Goal: Task Accomplishment & Management: Manage account settings

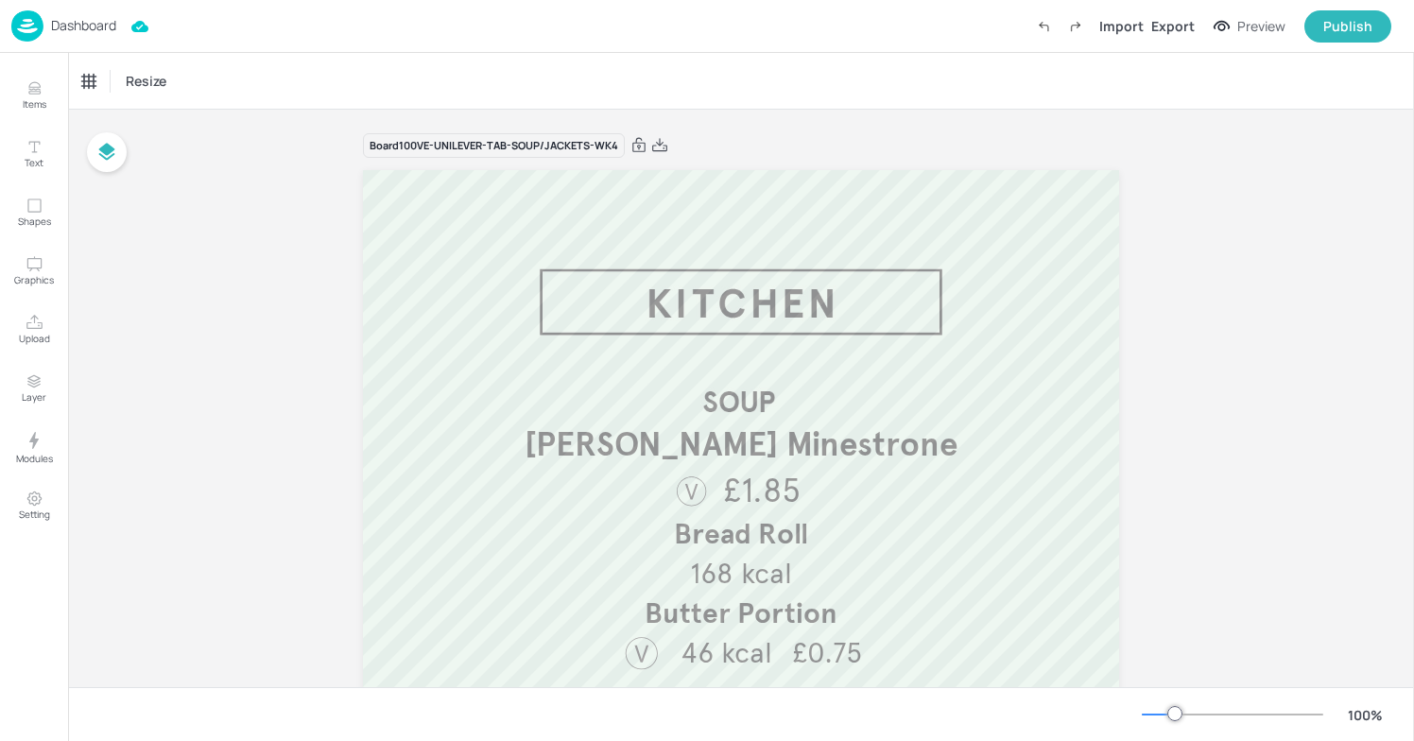
click at [27, 36] on img at bounding box center [27, 25] width 32 height 31
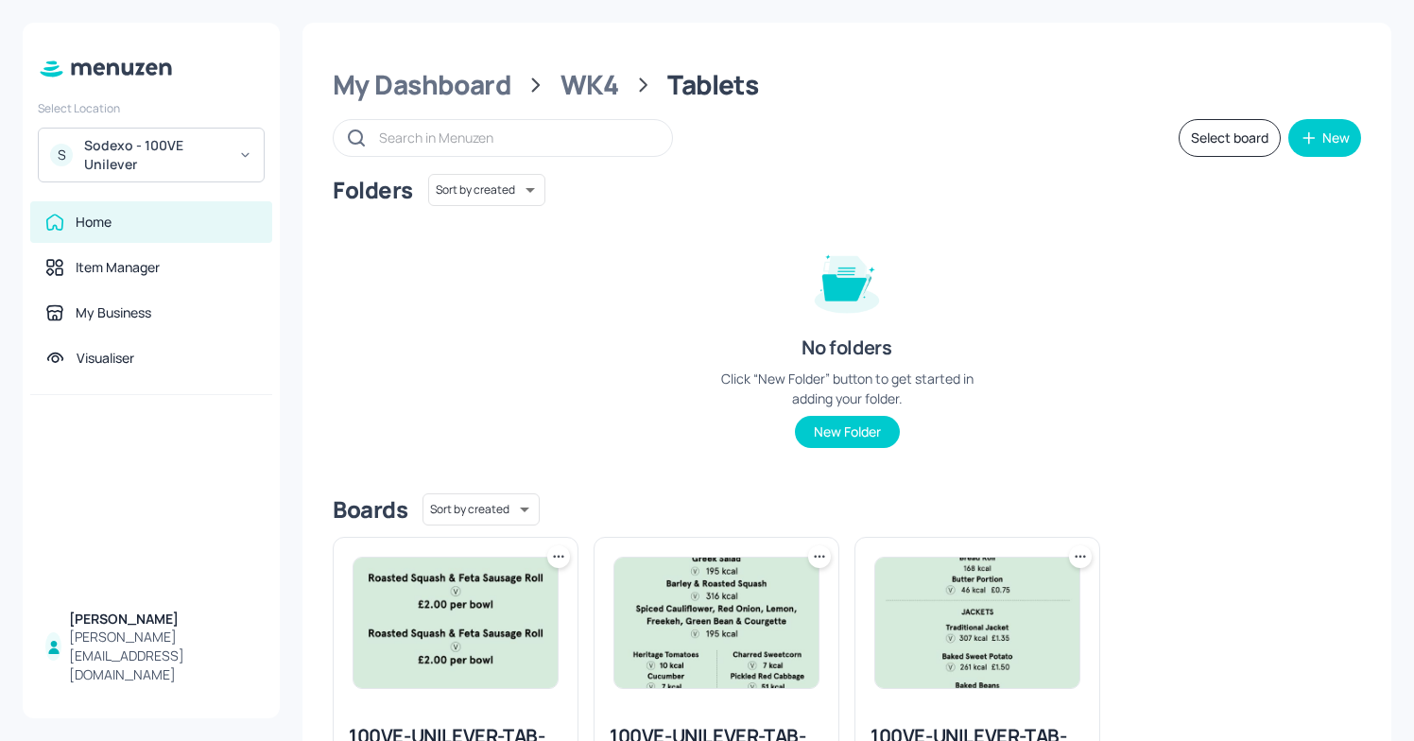
click at [246, 154] on icon at bounding box center [245, 154] width 14 height 13
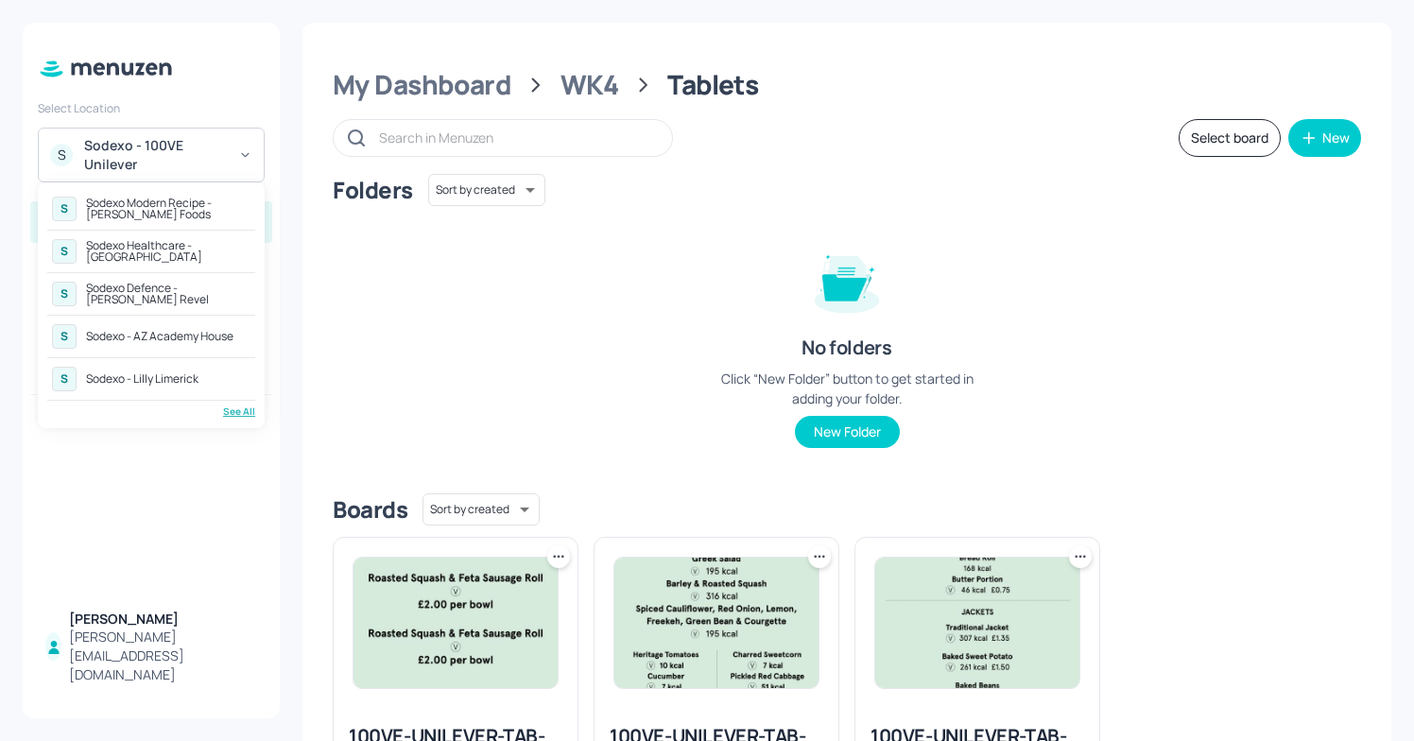
click at [206, 301] on div "Sodexo Defence - [PERSON_NAME] Revel" at bounding box center [168, 294] width 165 height 23
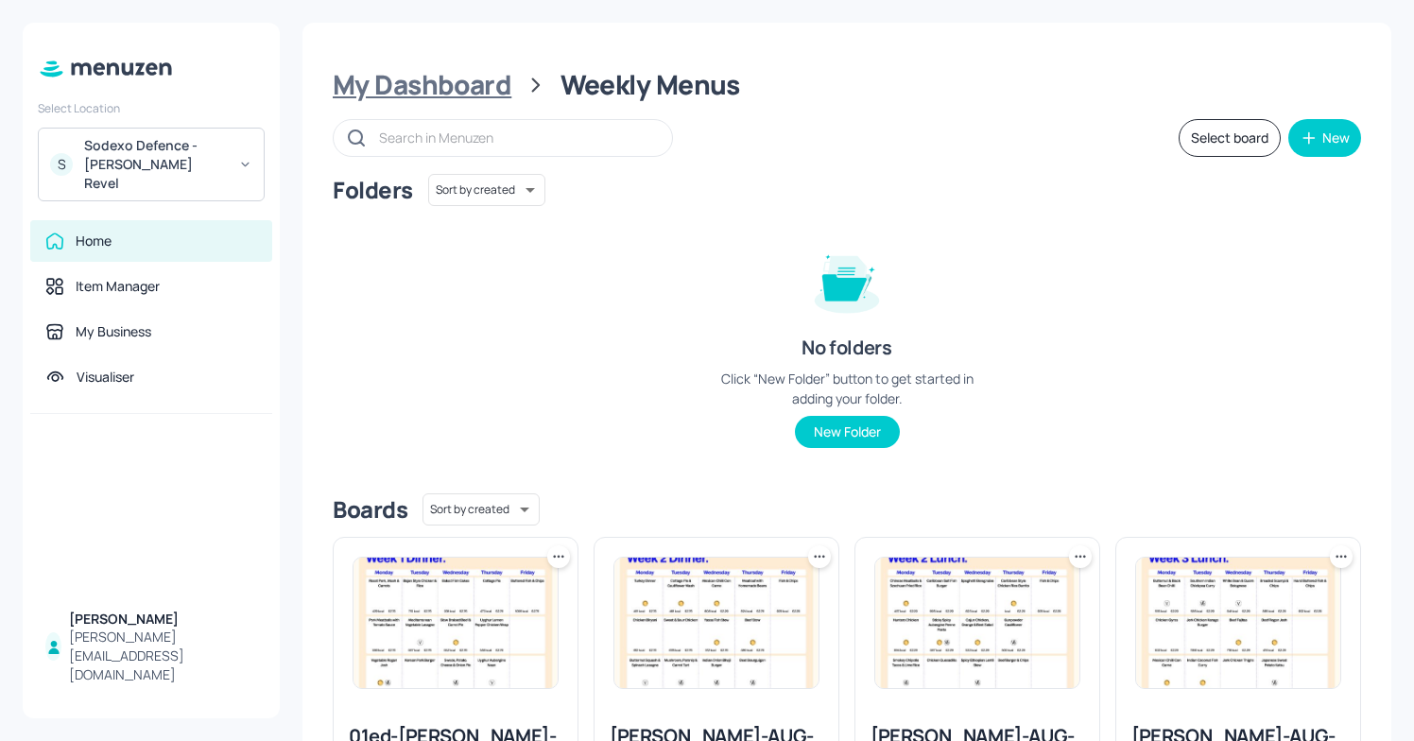
click at [482, 93] on div "My Dashboard" at bounding box center [422, 85] width 179 height 34
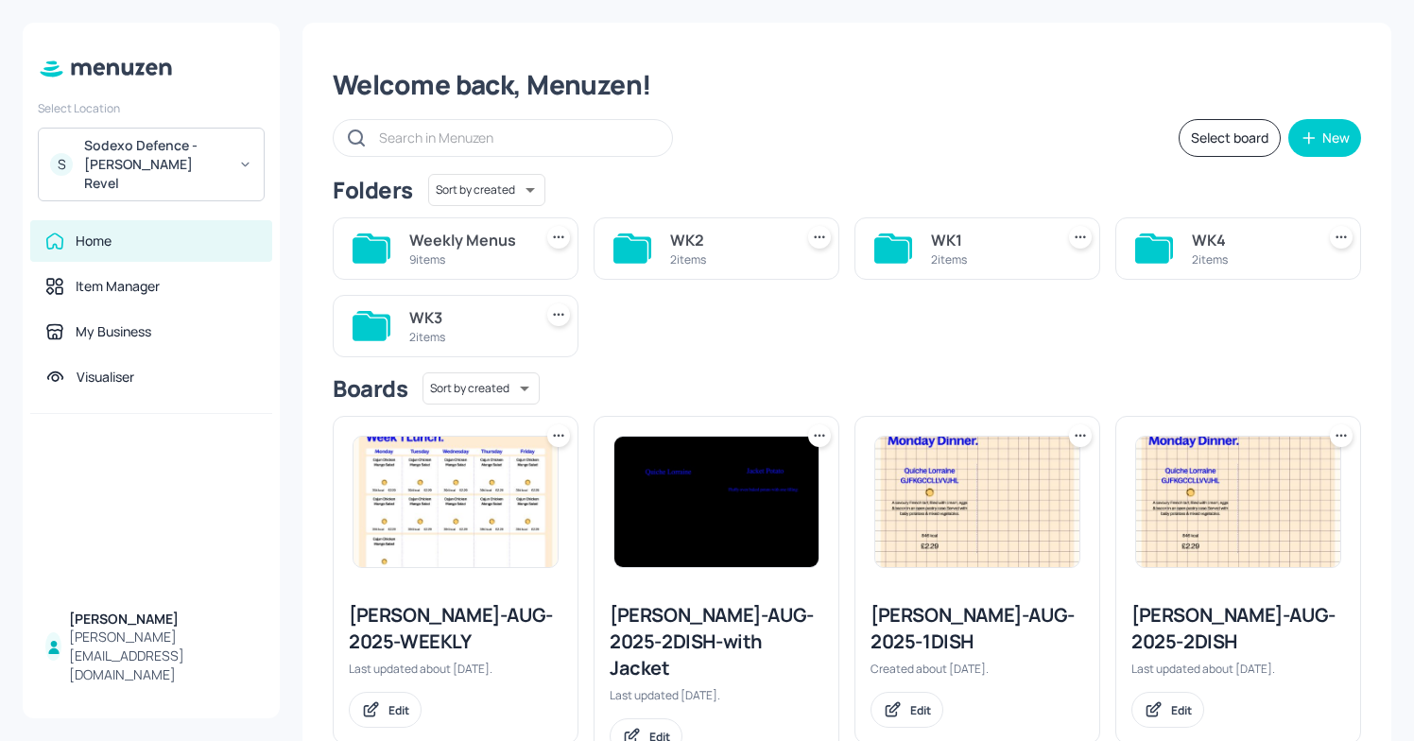
click at [983, 251] on div "2 items" at bounding box center [988, 259] width 115 height 16
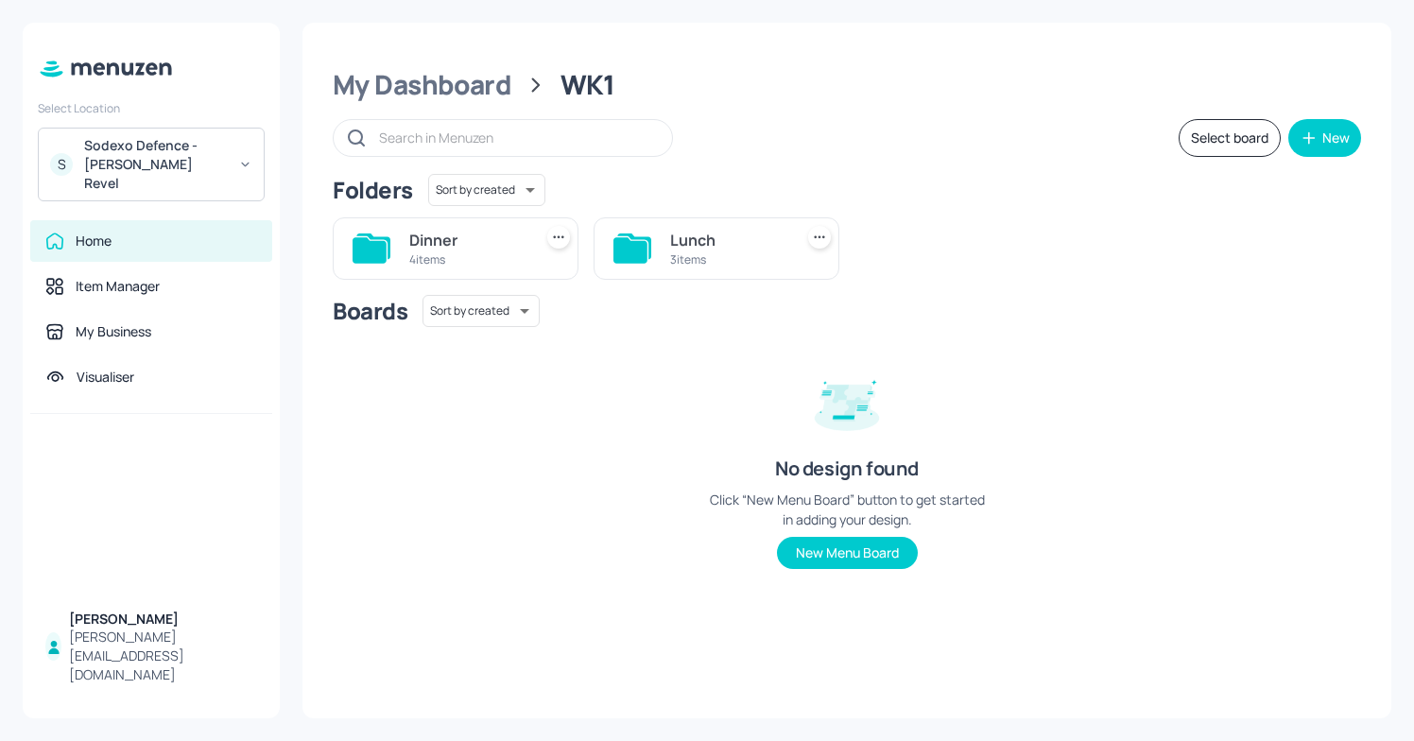
click at [717, 265] on div "3 items" at bounding box center [727, 259] width 115 height 16
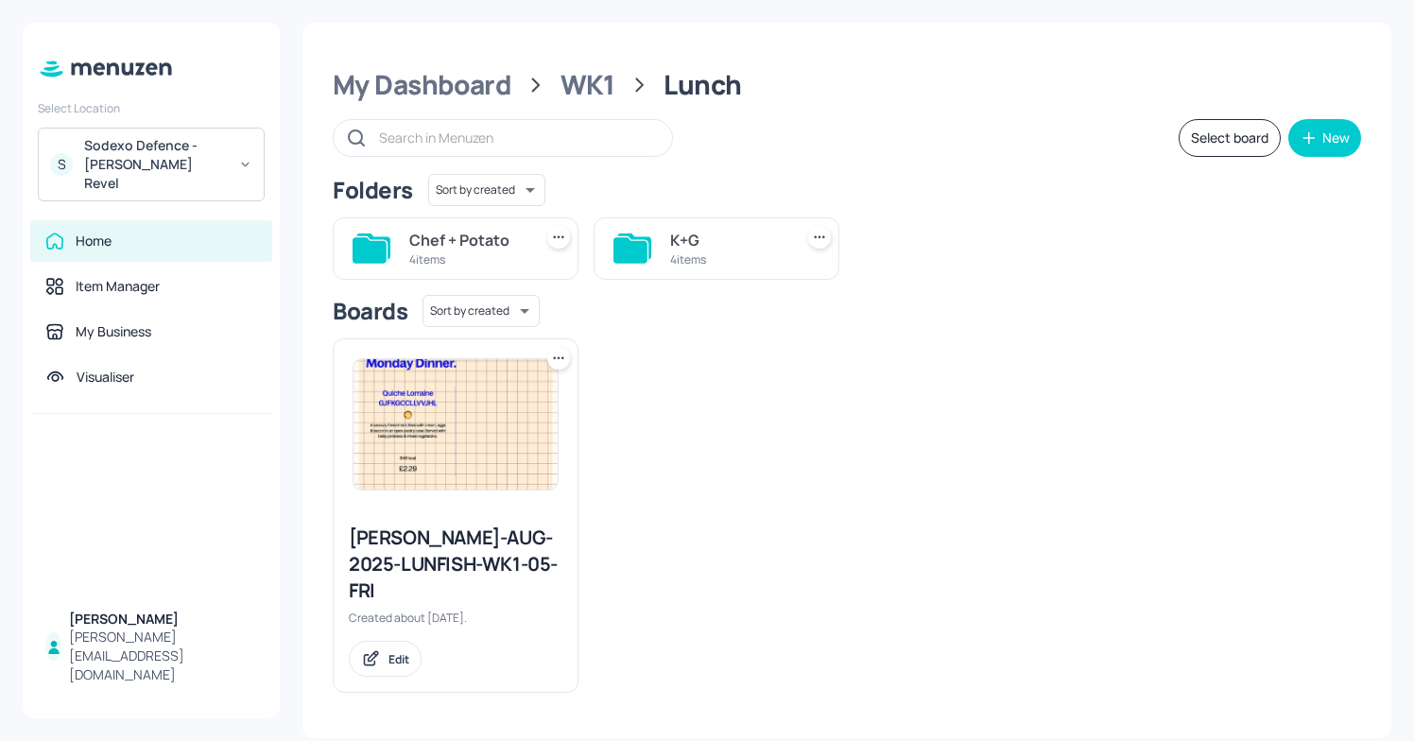
click at [480, 255] on div "4 items" at bounding box center [466, 259] width 115 height 16
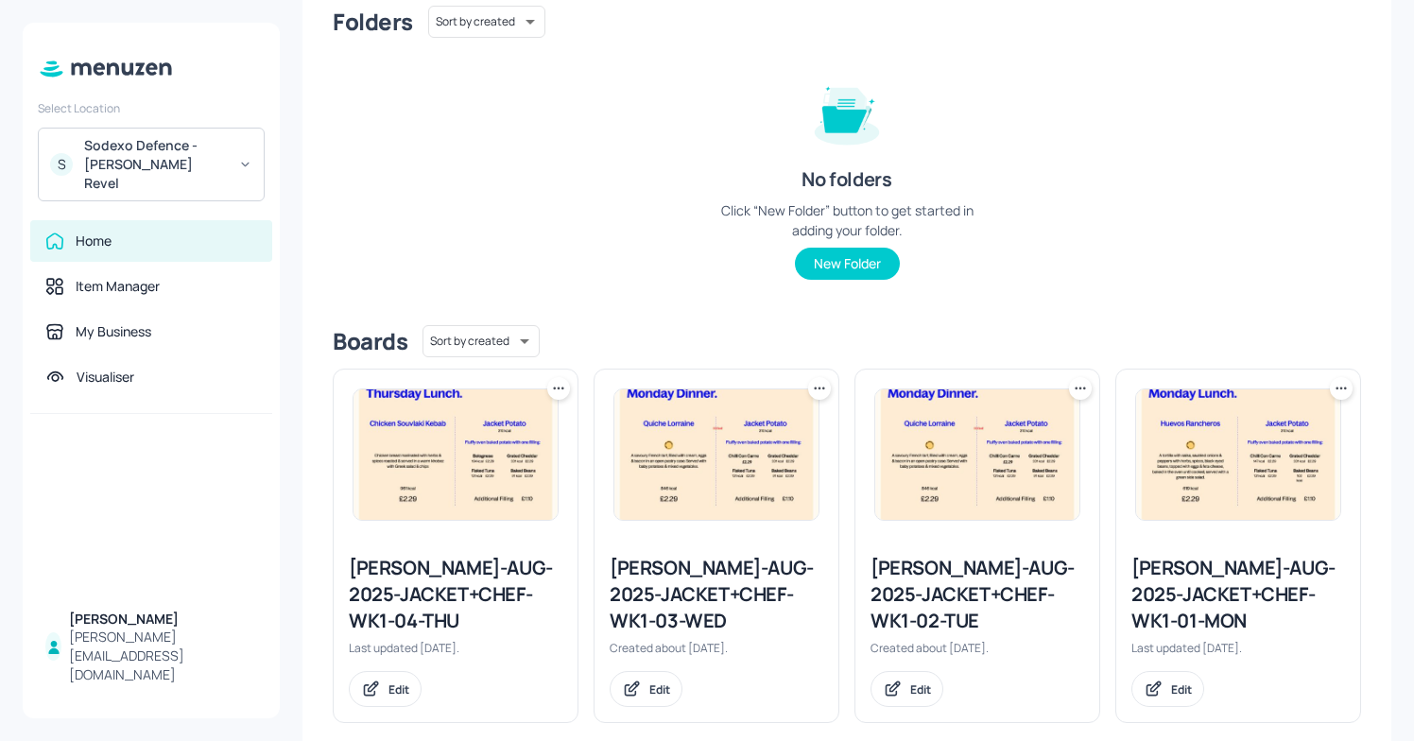
scroll to position [196, 0]
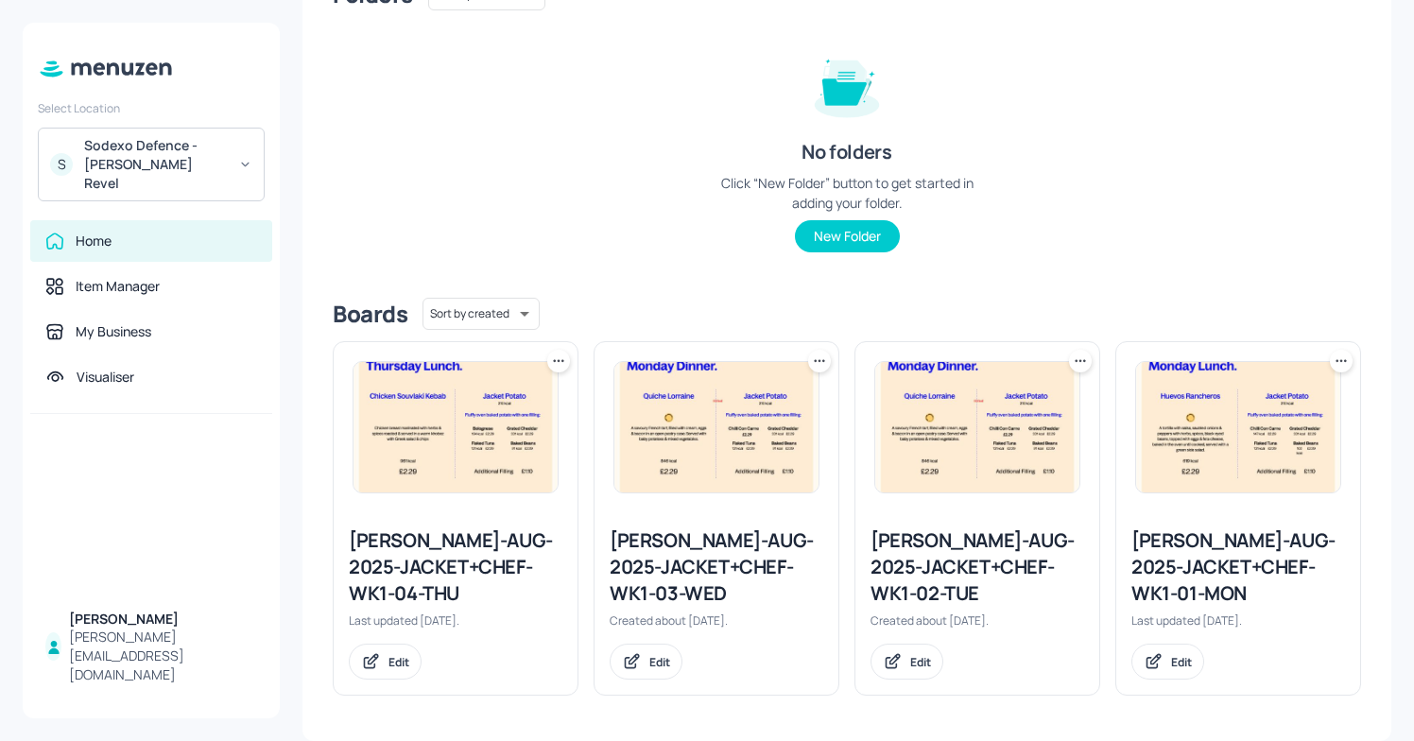
click at [405, 579] on div "Newbold-AUG-2025-JACKET+CHEF-WK1-04-THU" at bounding box center [456, 567] width 214 height 79
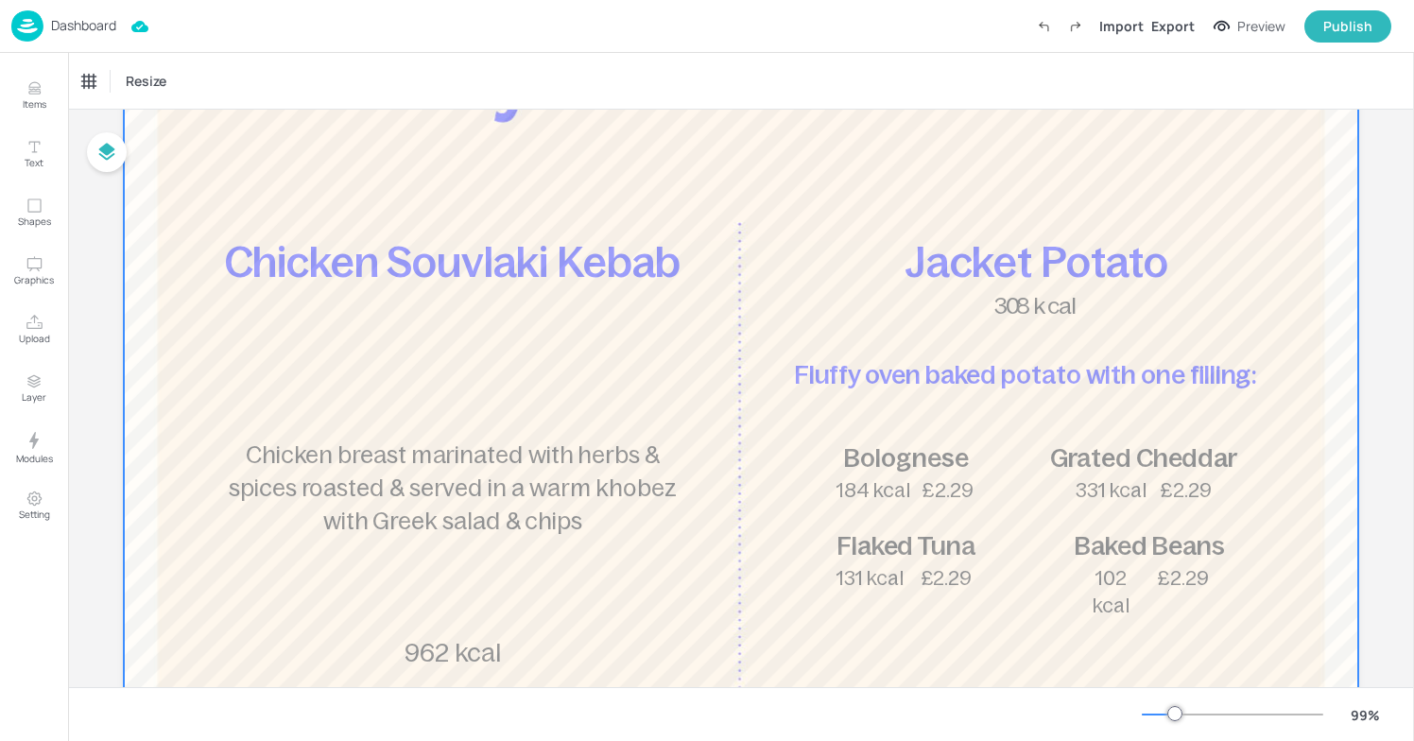
scroll to position [283, 0]
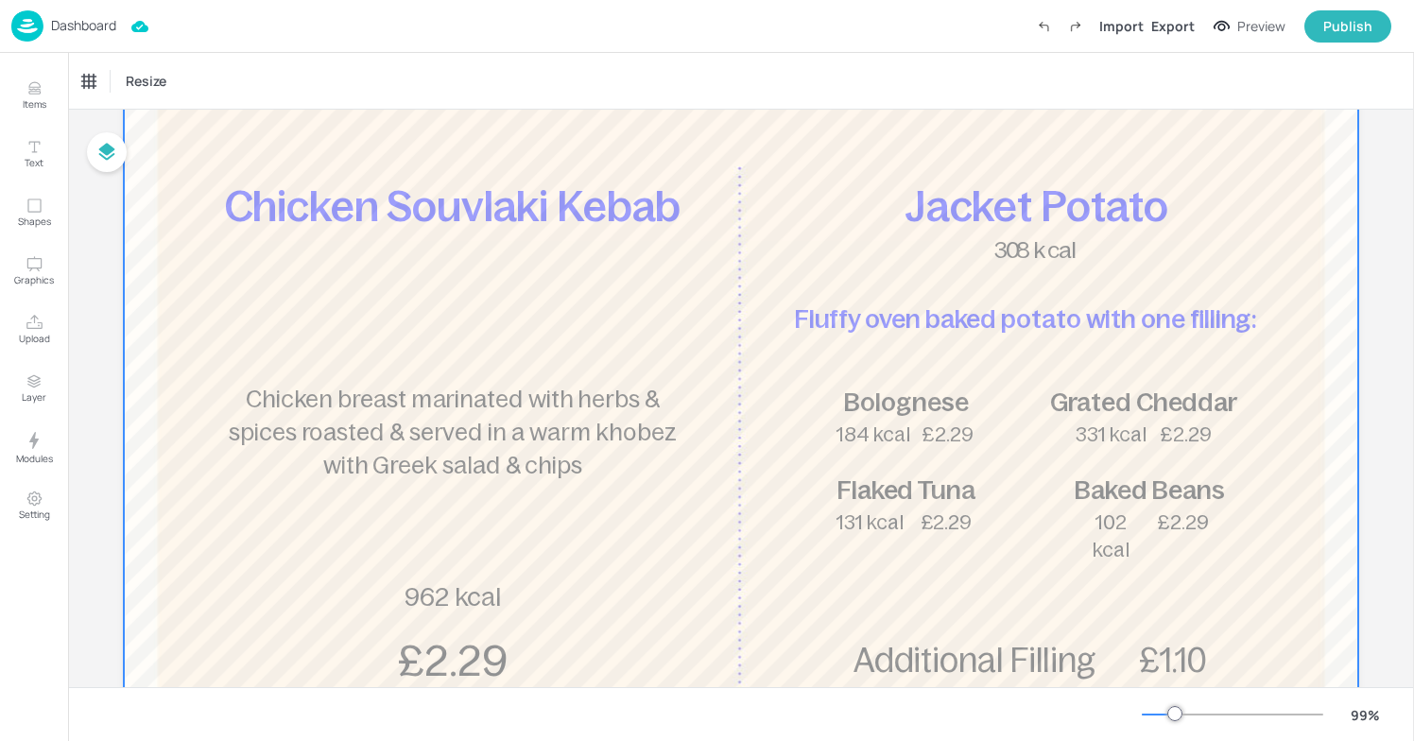
click at [1012, 499] on div at bounding box center [741, 394] width 1235 height 1014
click at [956, 476] on span "Flaked Tuna" at bounding box center [906, 490] width 139 height 29
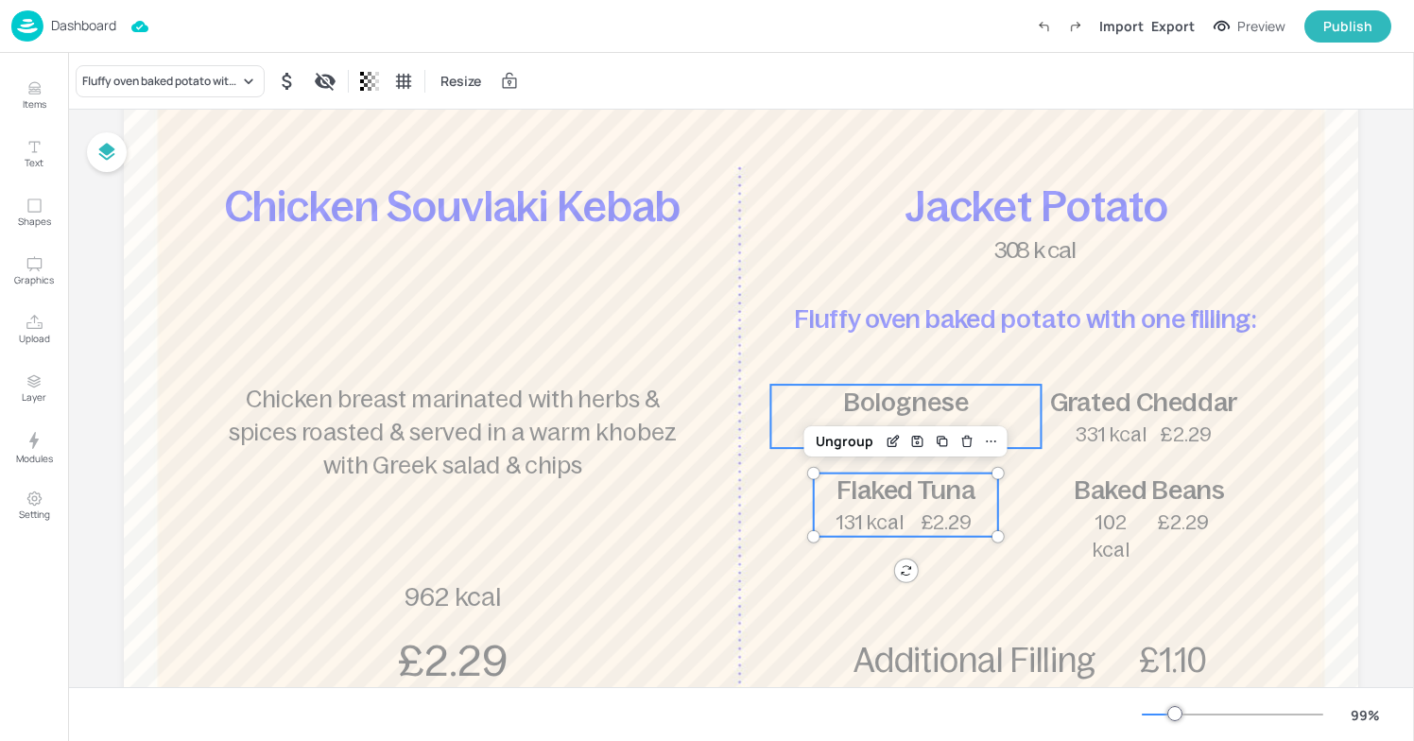
click at [941, 401] on span "Bolognese" at bounding box center [905, 402] width 125 height 29
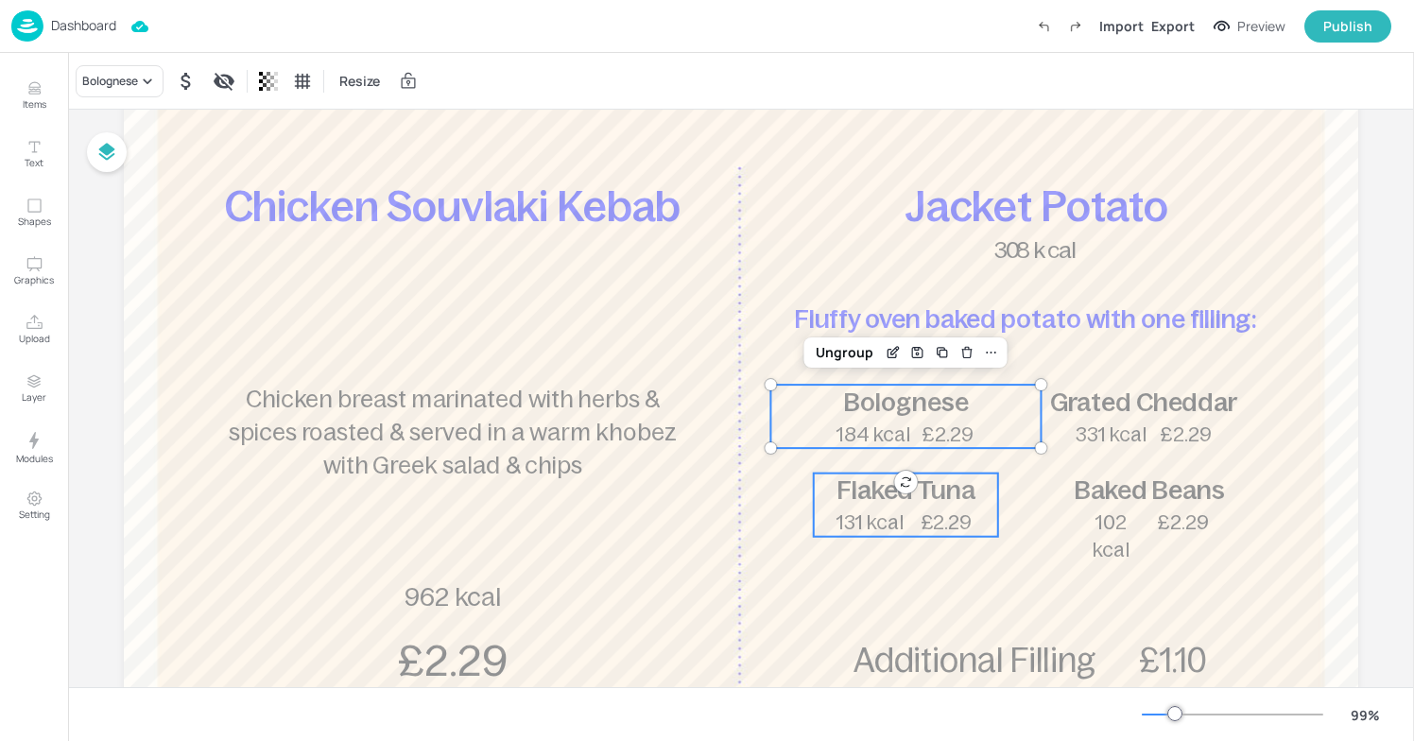
click at [964, 525] on span "£2.29" at bounding box center [947, 522] width 52 height 22
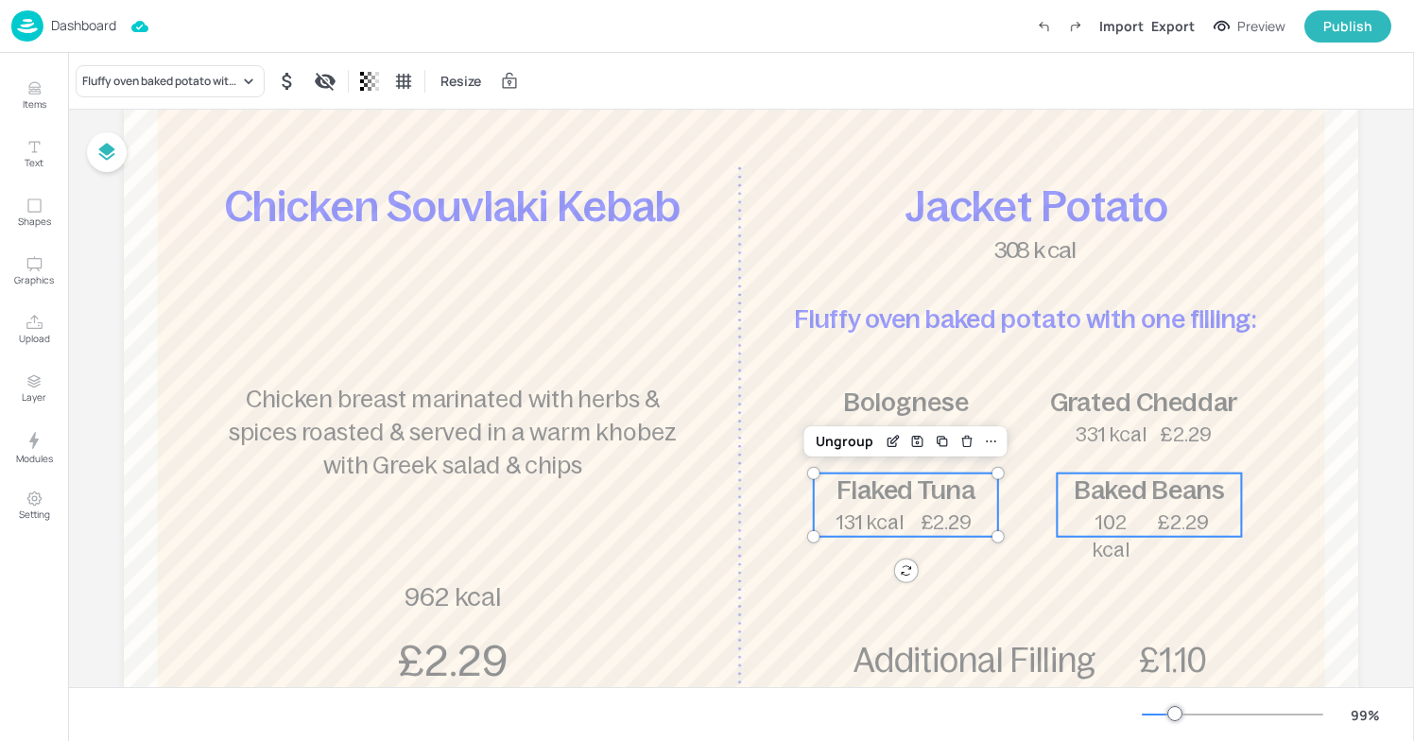
click at [1177, 477] on span "Baked Beans" at bounding box center [1149, 490] width 151 height 29
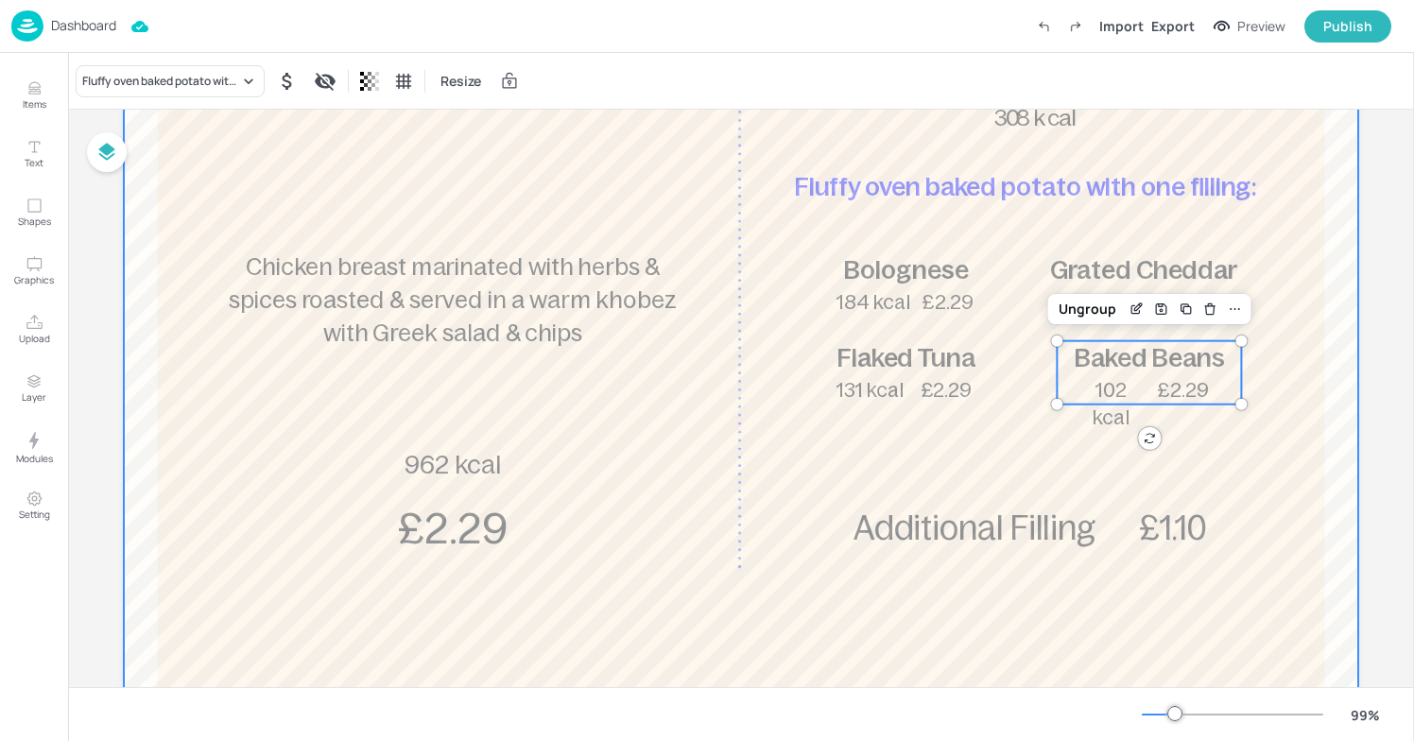
scroll to position [424, 0]
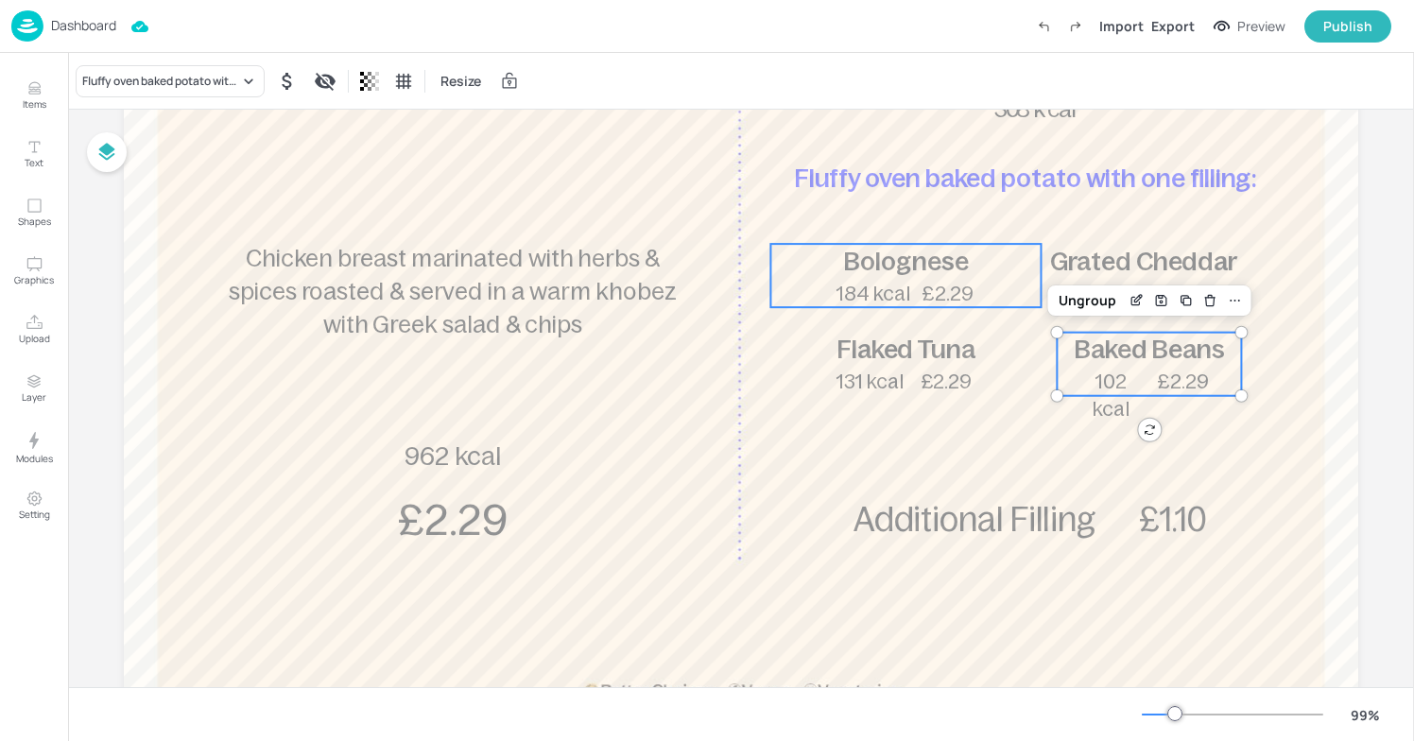
click at [934, 296] on span "£2.29" at bounding box center [948, 294] width 52 height 22
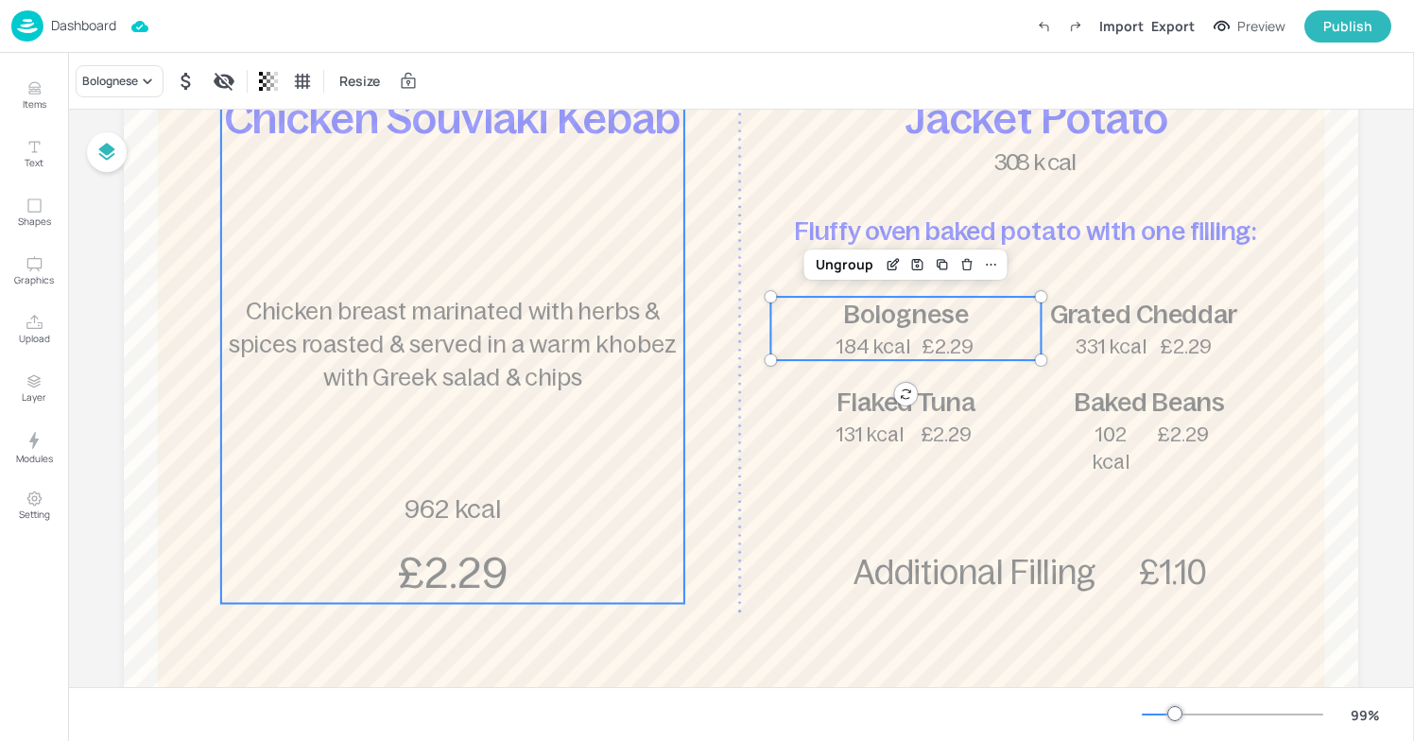
scroll to position [370, 0]
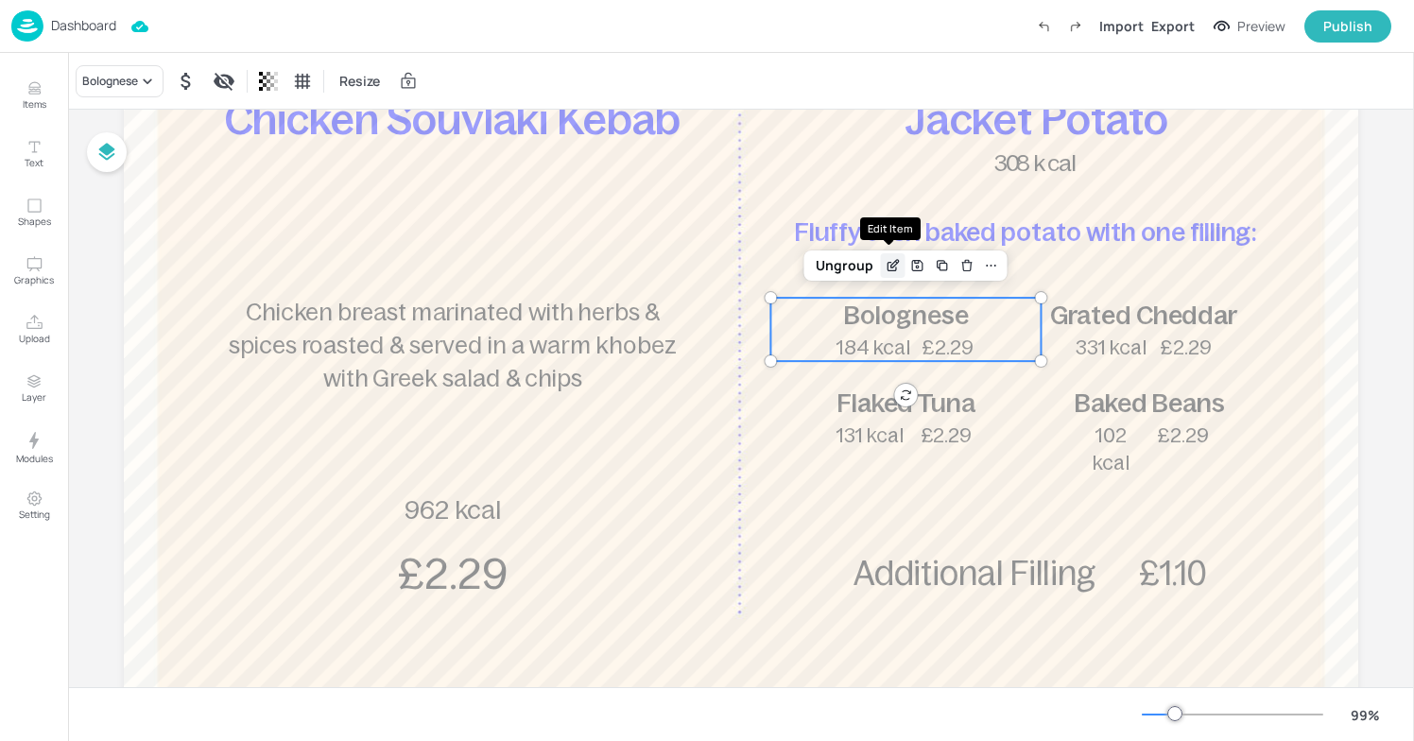
click at [886, 268] on icon "Edit Item" at bounding box center [893, 265] width 16 height 15
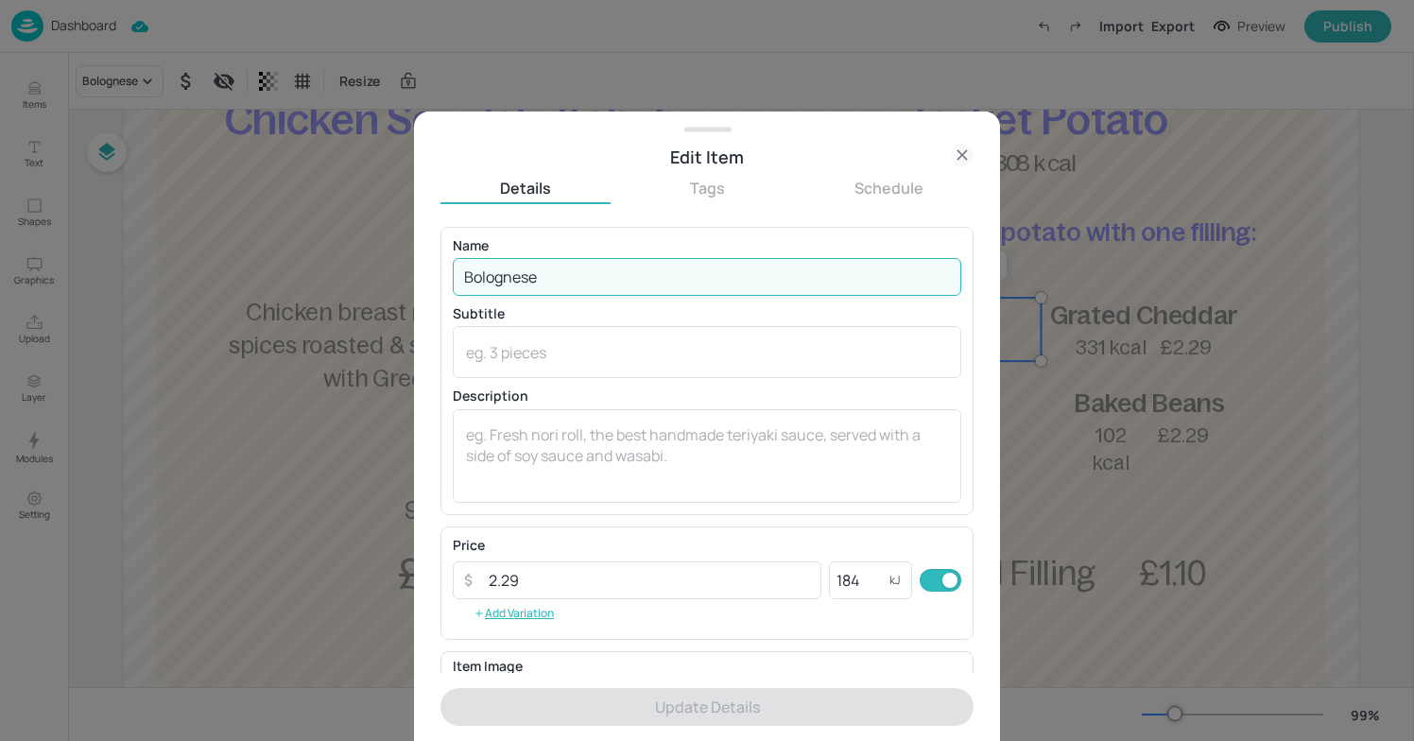
drag, startPoint x: 540, startPoint y: 289, endPoint x: 309, endPoint y: 284, distance: 230.8
click at [309, 284] on div "Edit Item Details Tags Schedule Name Bolognese ​ Subtitle x ​ Description x ​ P…" at bounding box center [707, 370] width 1414 height 741
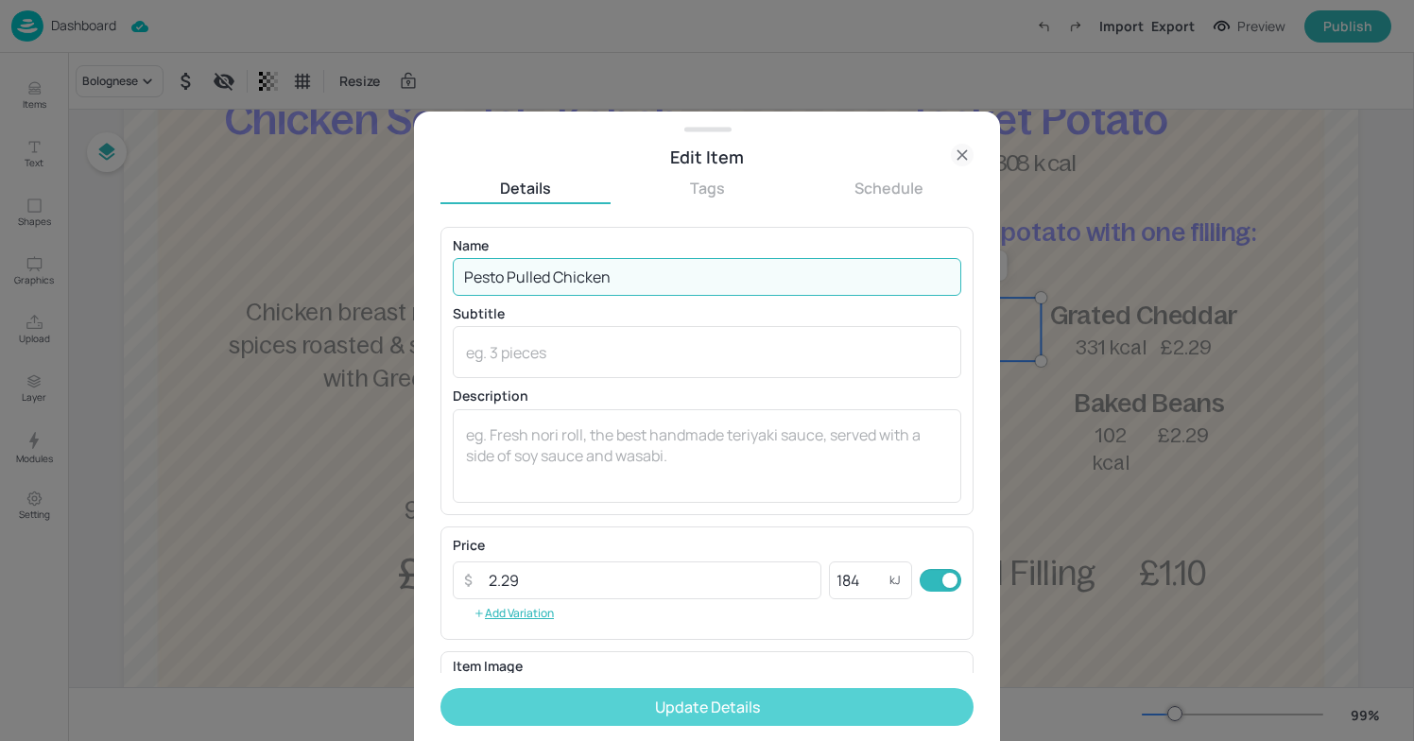
type input "Pesto Pulled Chicken"
click at [757, 716] on button "Update Details" at bounding box center [707, 707] width 533 height 38
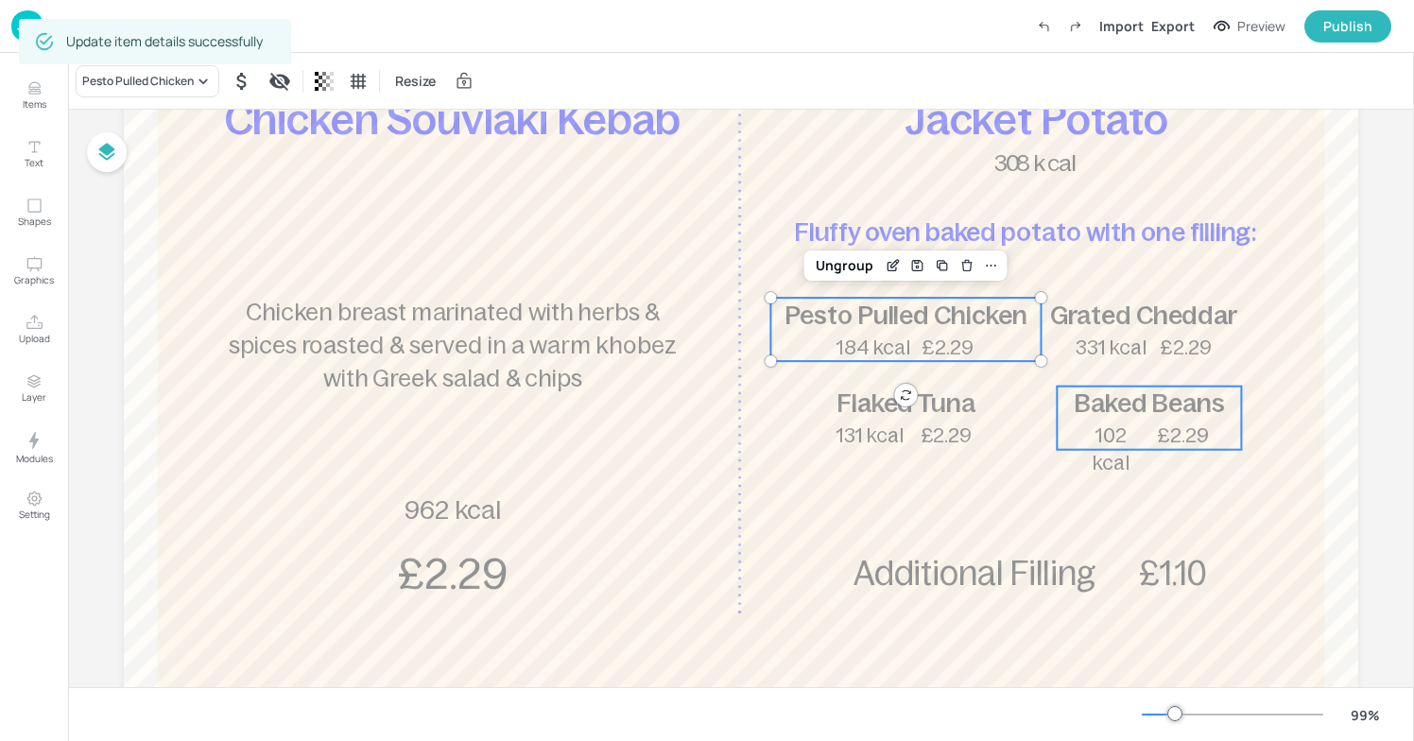
click at [1118, 403] on span "Baked Beans" at bounding box center [1149, 404] width 151 height 29
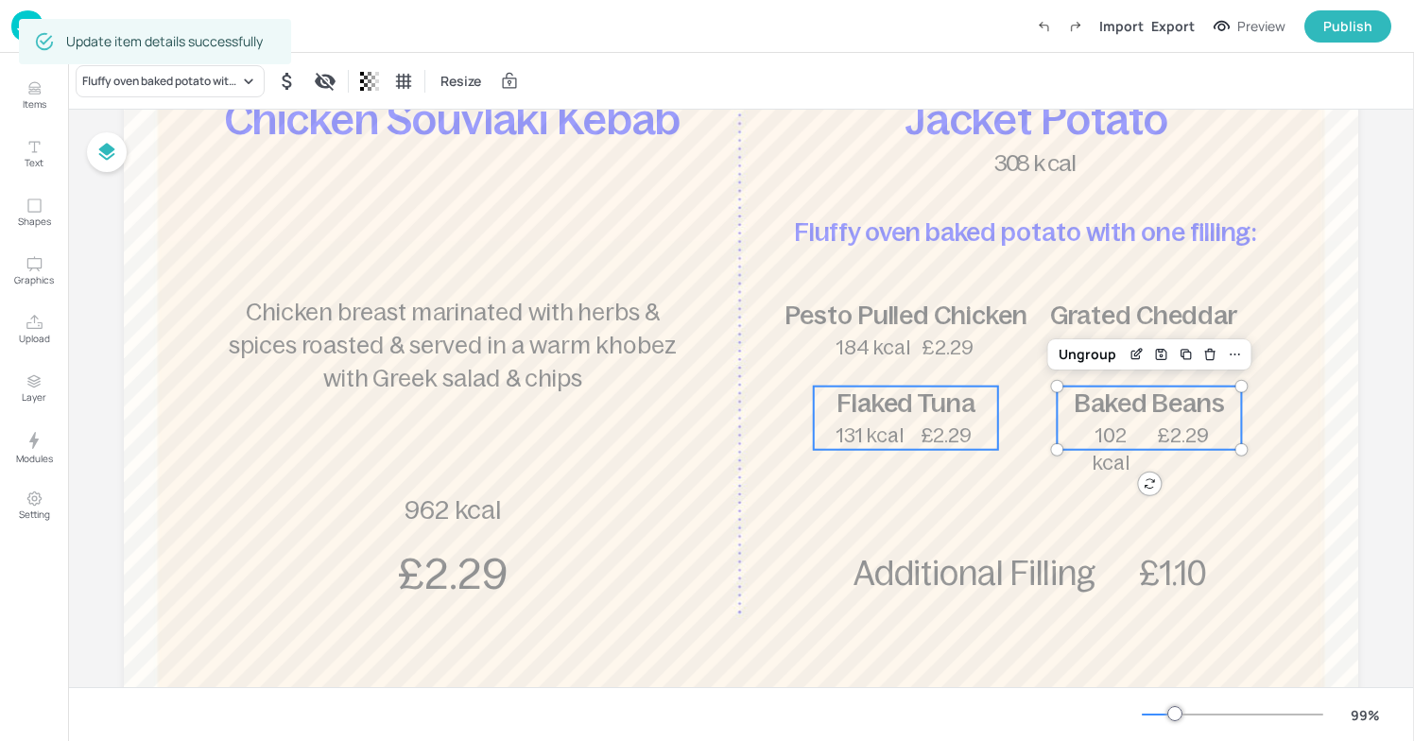
click at [945, 414] on span "Flaked Tuna" at bounding box center [906, 404] width 139 height 29
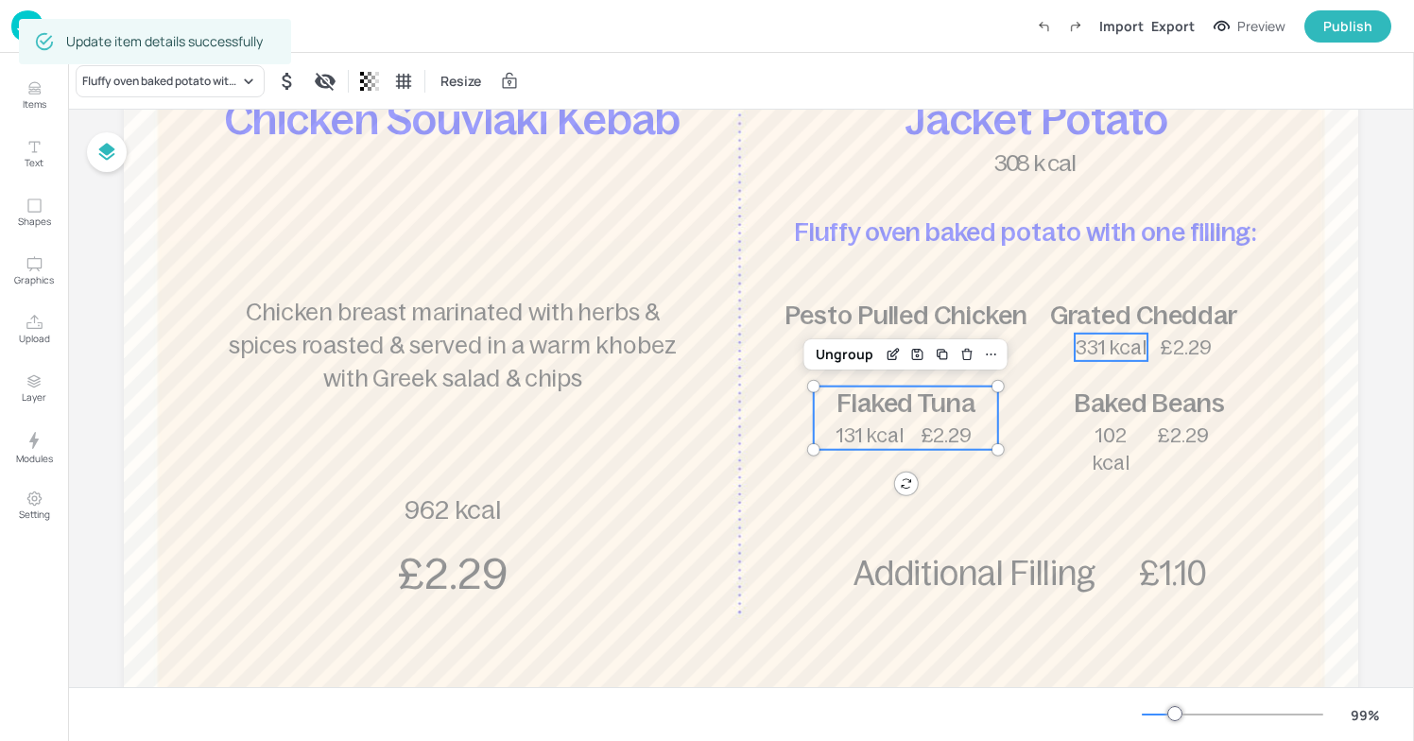
click at [1117, 338] on span "331 kcal" at bounding box center [1111, 348] width 70 height 22
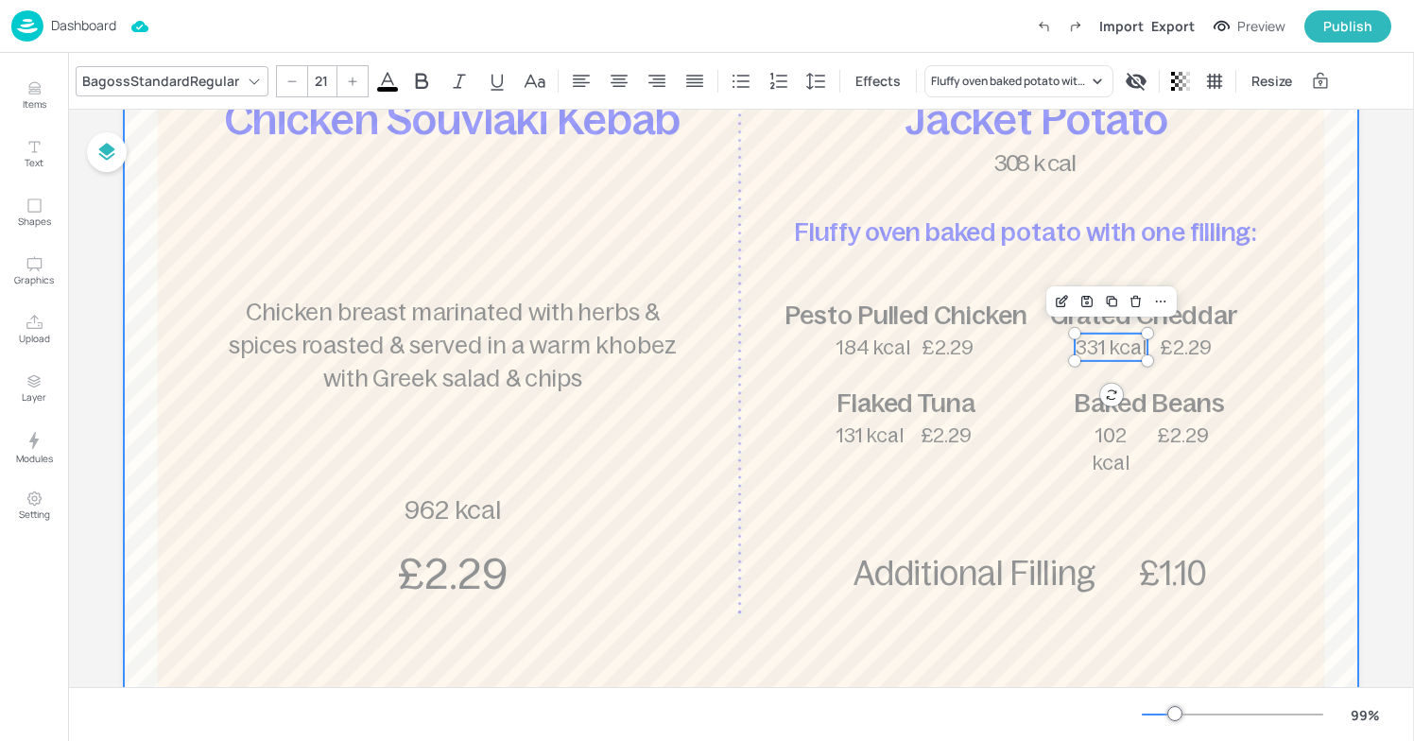
click at [789, 365] on div at bounding box center [741, 308] width 1235 height 1014
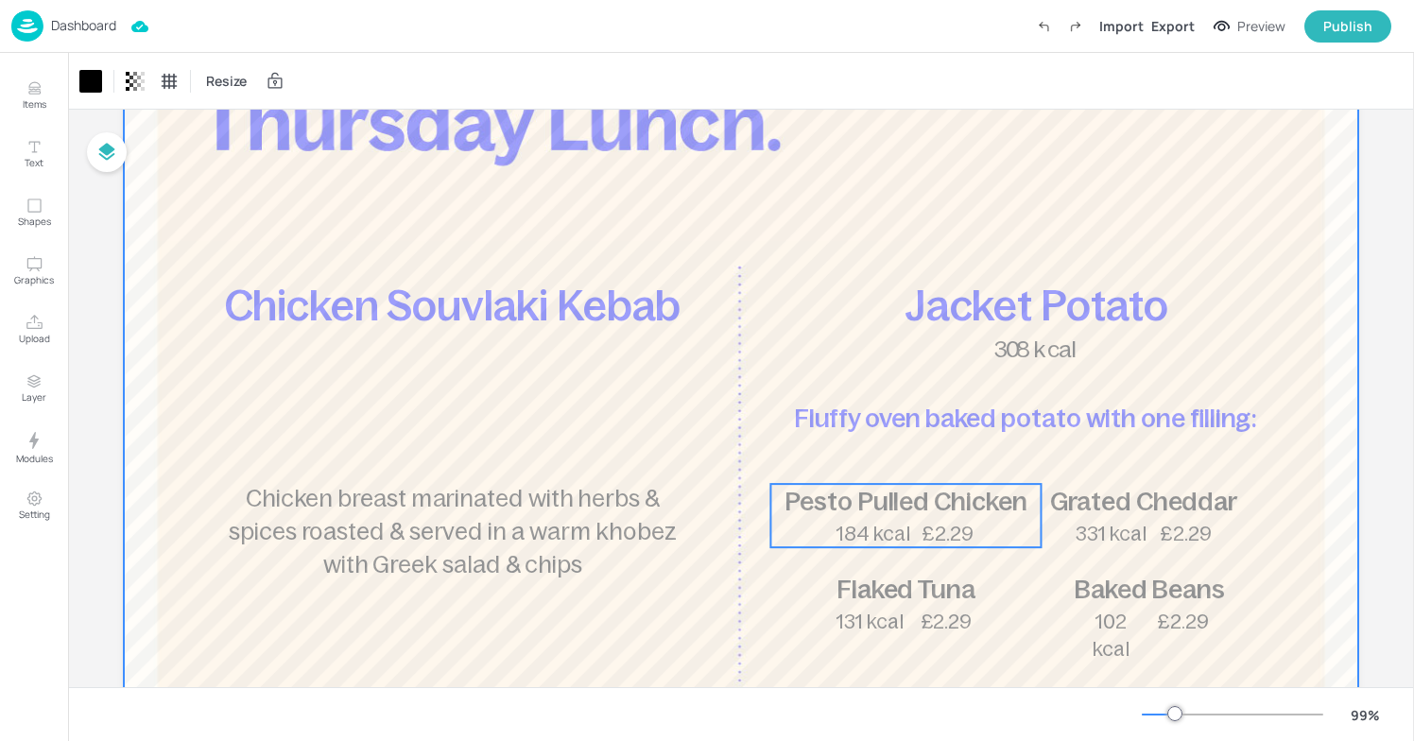
scroll to position [164, 0]
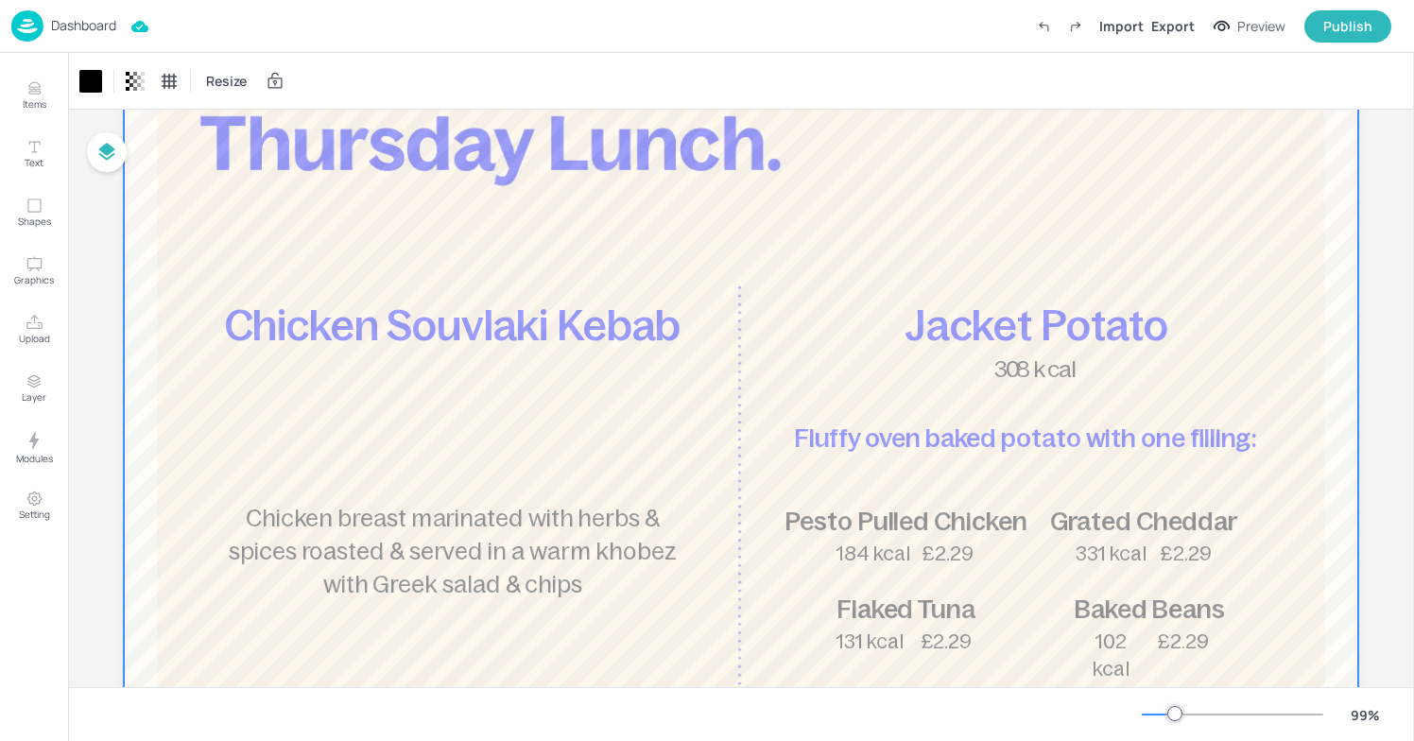
click at [965, 543] on span "£2.29" at bounding box center [948, 554] width 52 height 22
click at [916, 526] on span "Pesto Pulled Chicken" at bounding box center [906, 521] width 242 height 29
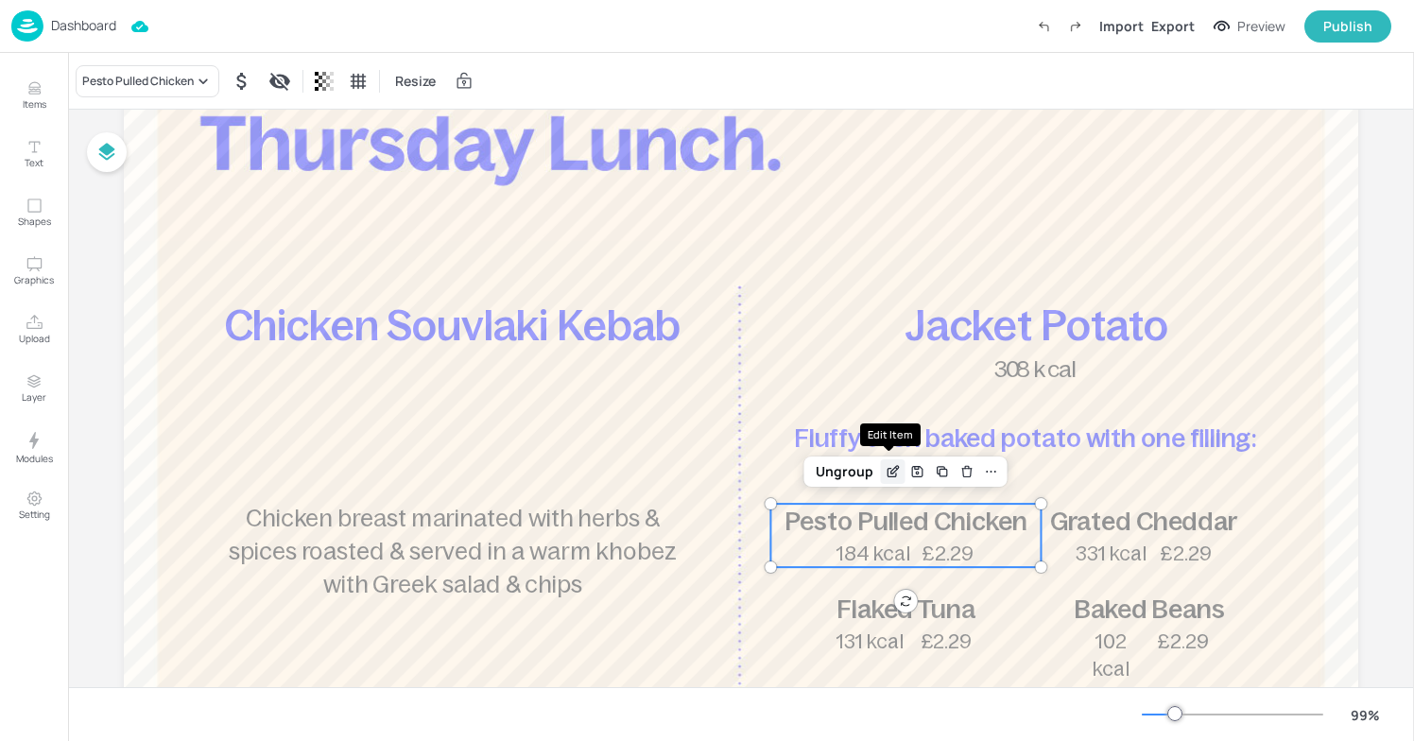
click at [886, 463] on div "Edit Item" at bounding box center [893, 471] width 25 height 25
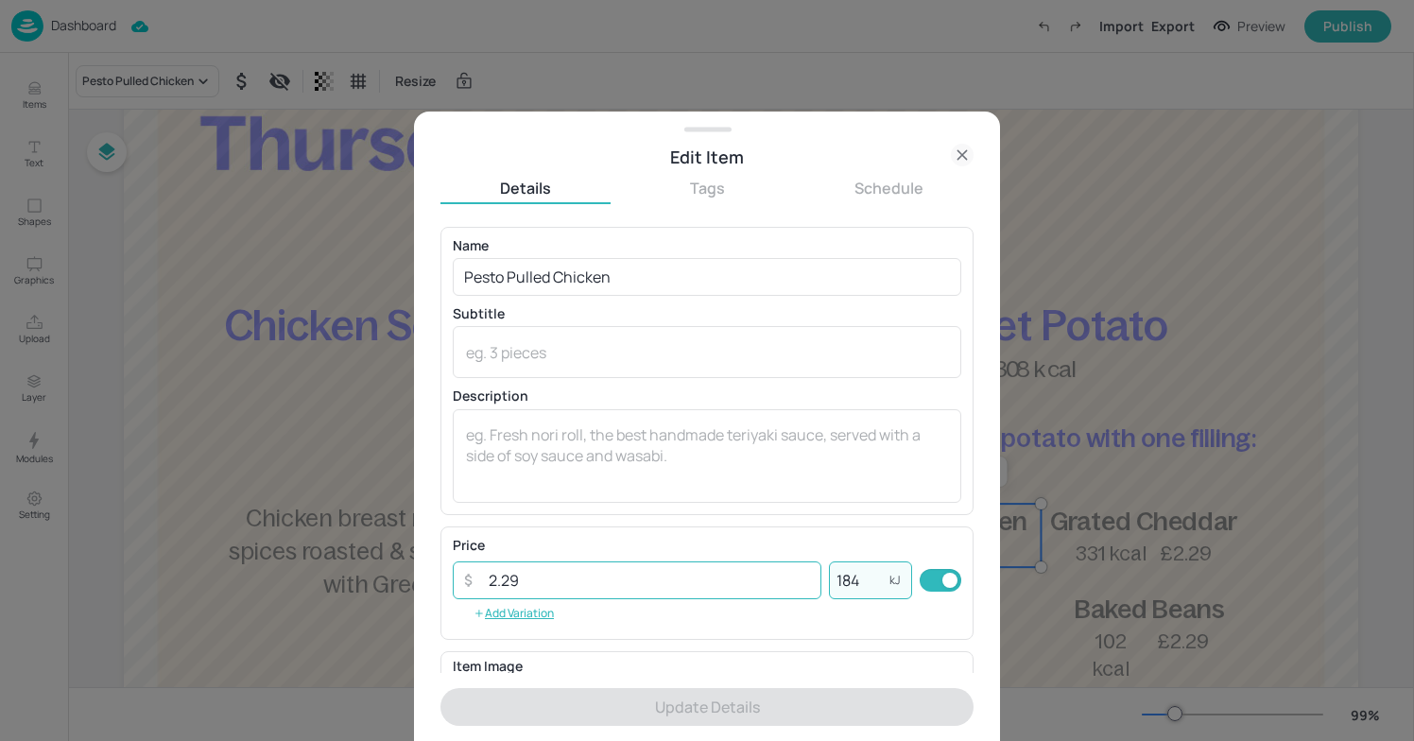
drag, startPoint x: 869, startPoint y: 575, endPoint x: 727, endPoint y: 573, distance: 141.8
click at [727, 573] on div "​ 2.29 ​ 184 kJ ​" at bounding box center [707, 581] width 509 height 38
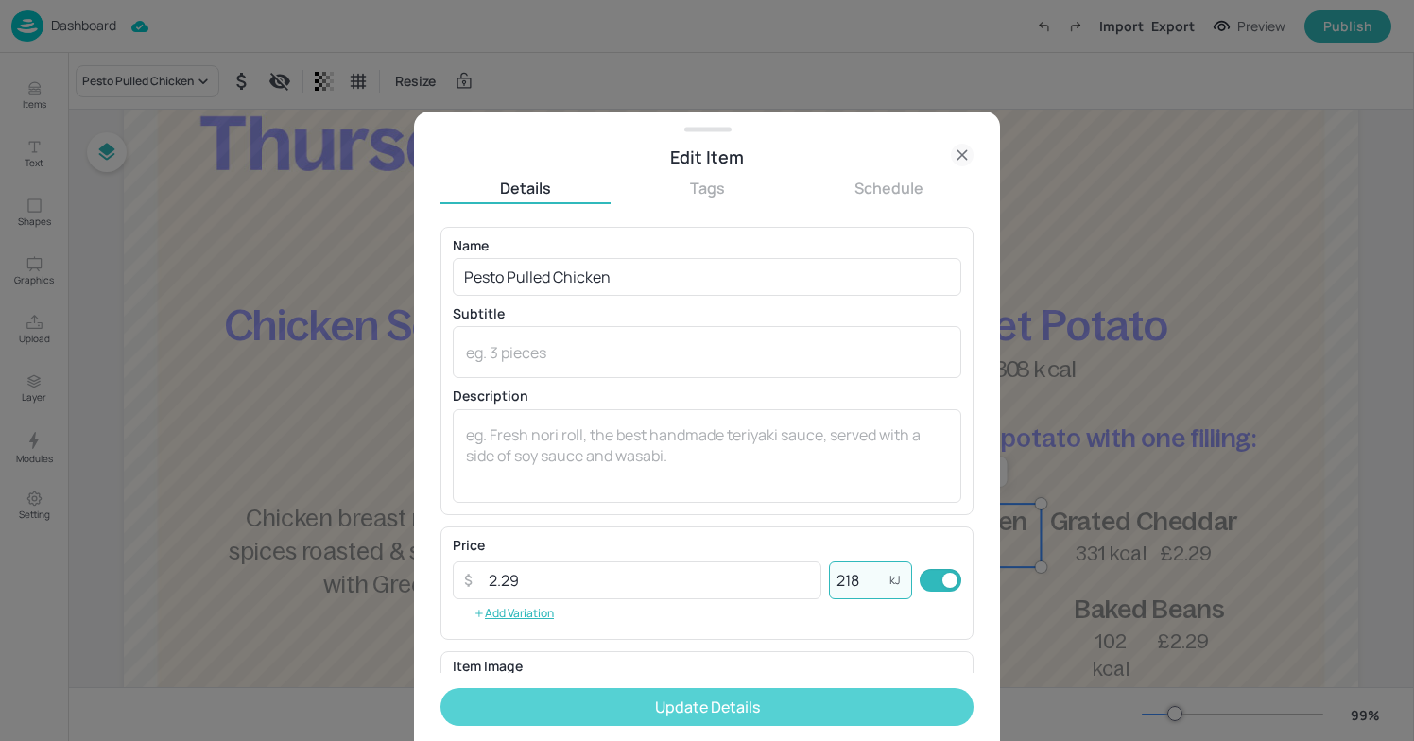
type input "218"
click at [734, 712] on button "Update Details" at bounding box center [707, 707] width 533 height 38
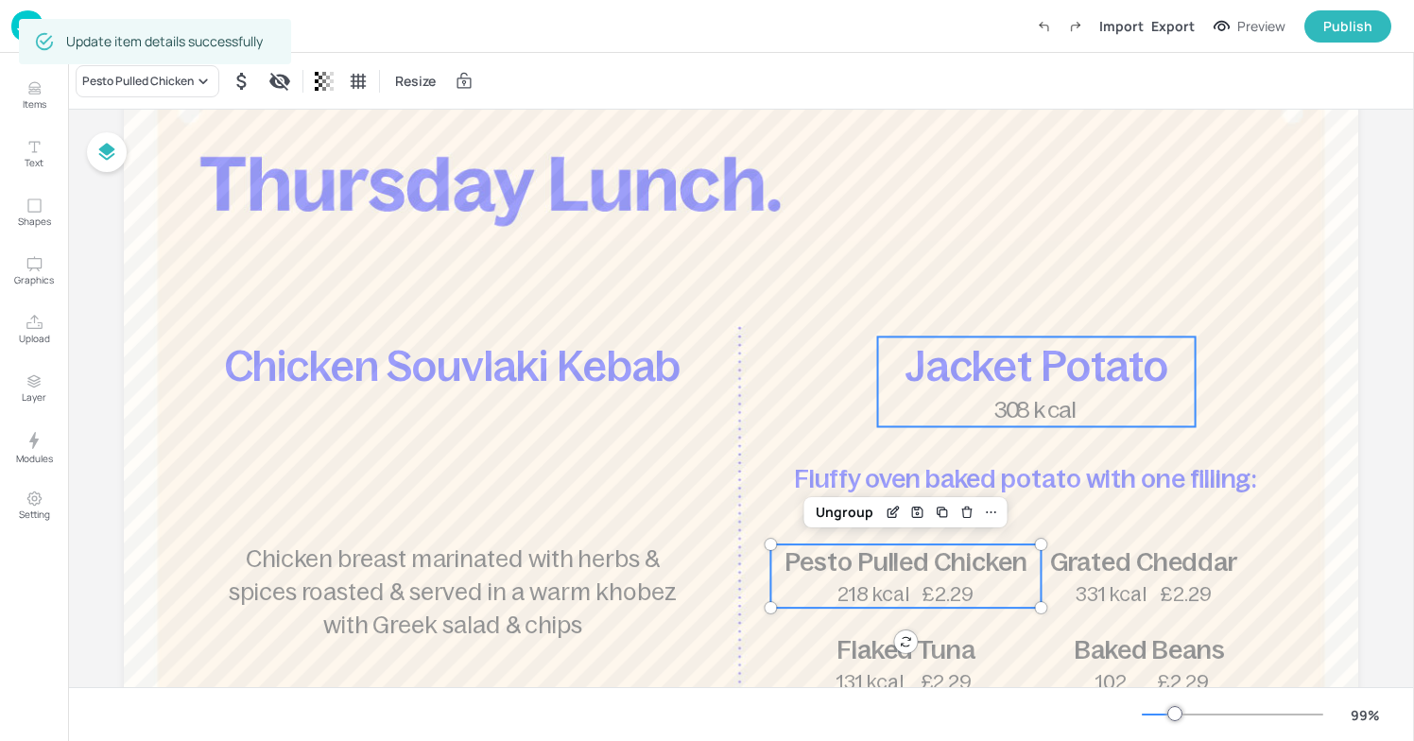
scroll to position [128, 0]
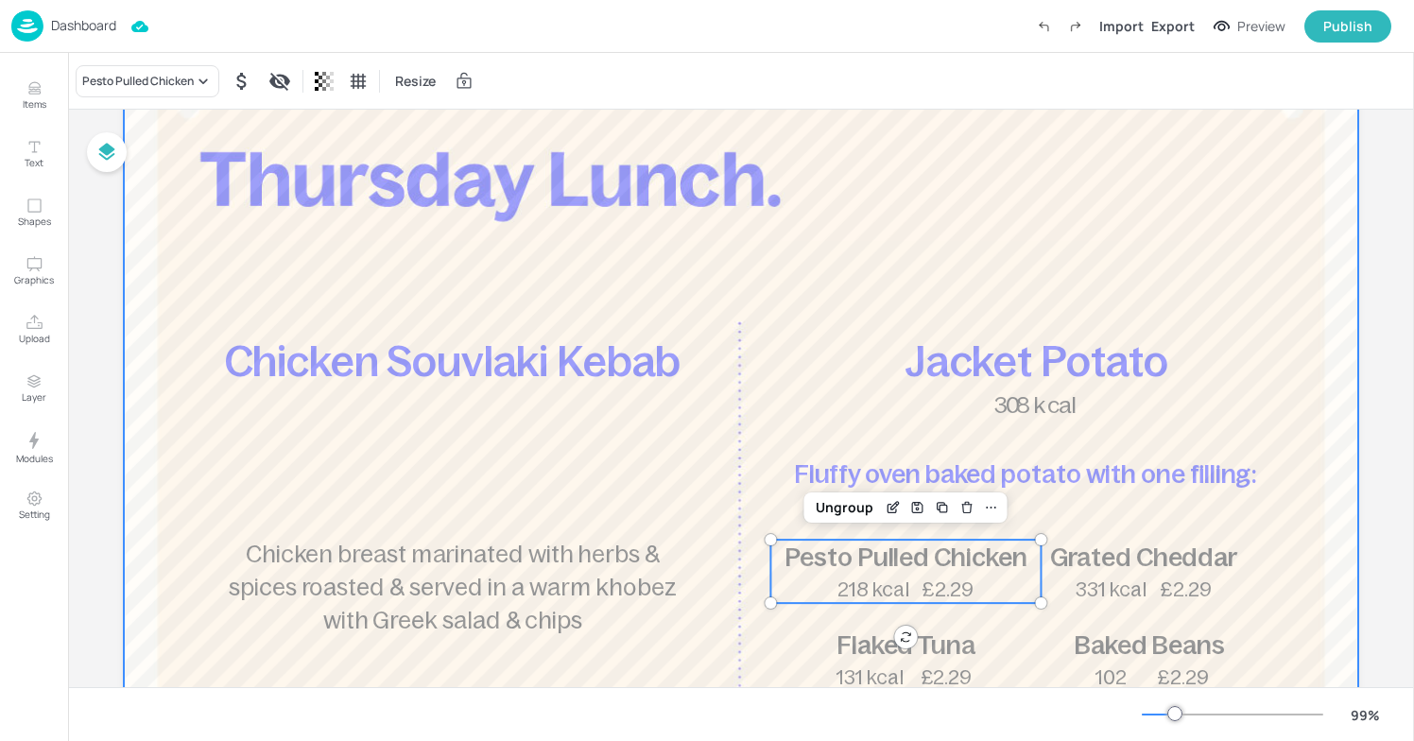
click at [897, 433] on div at bounding box center [741, 550] width 1235 height 1014
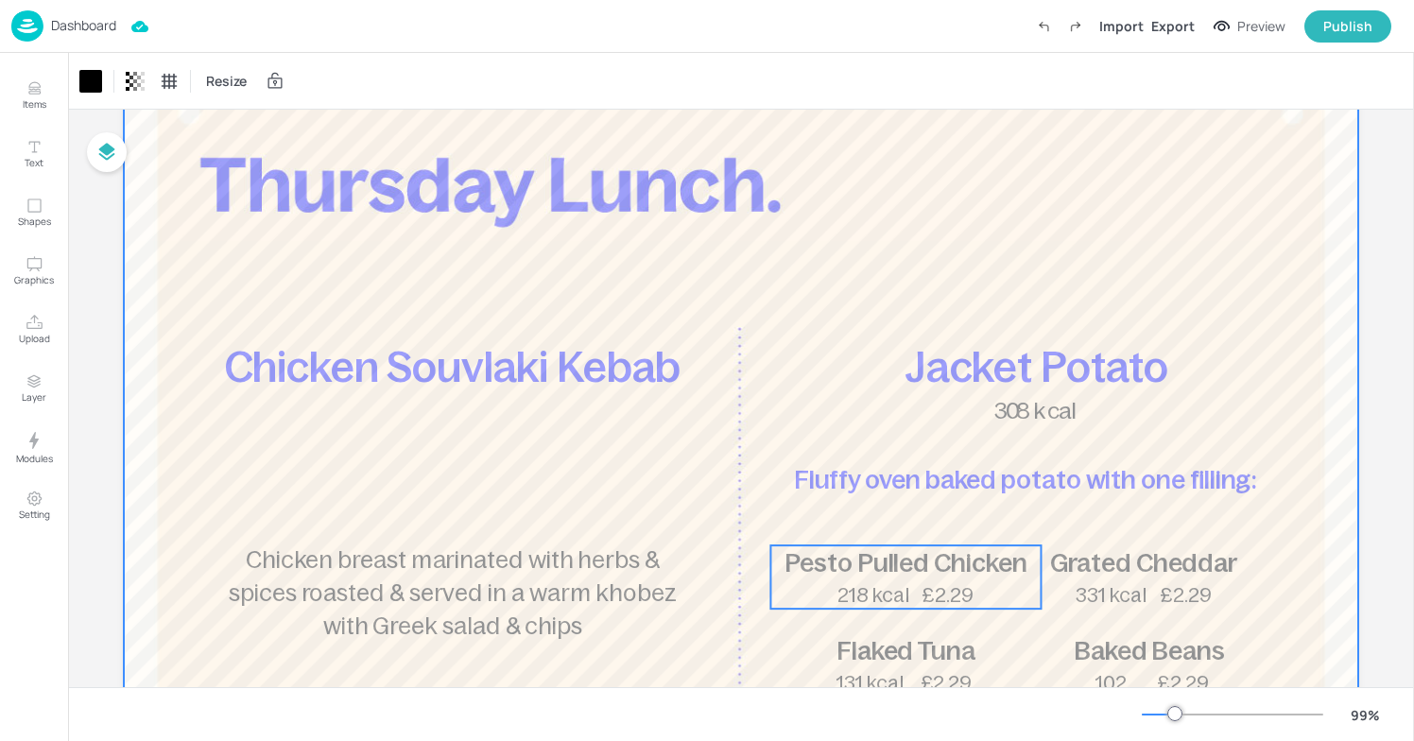
scroll to position [0, 0]
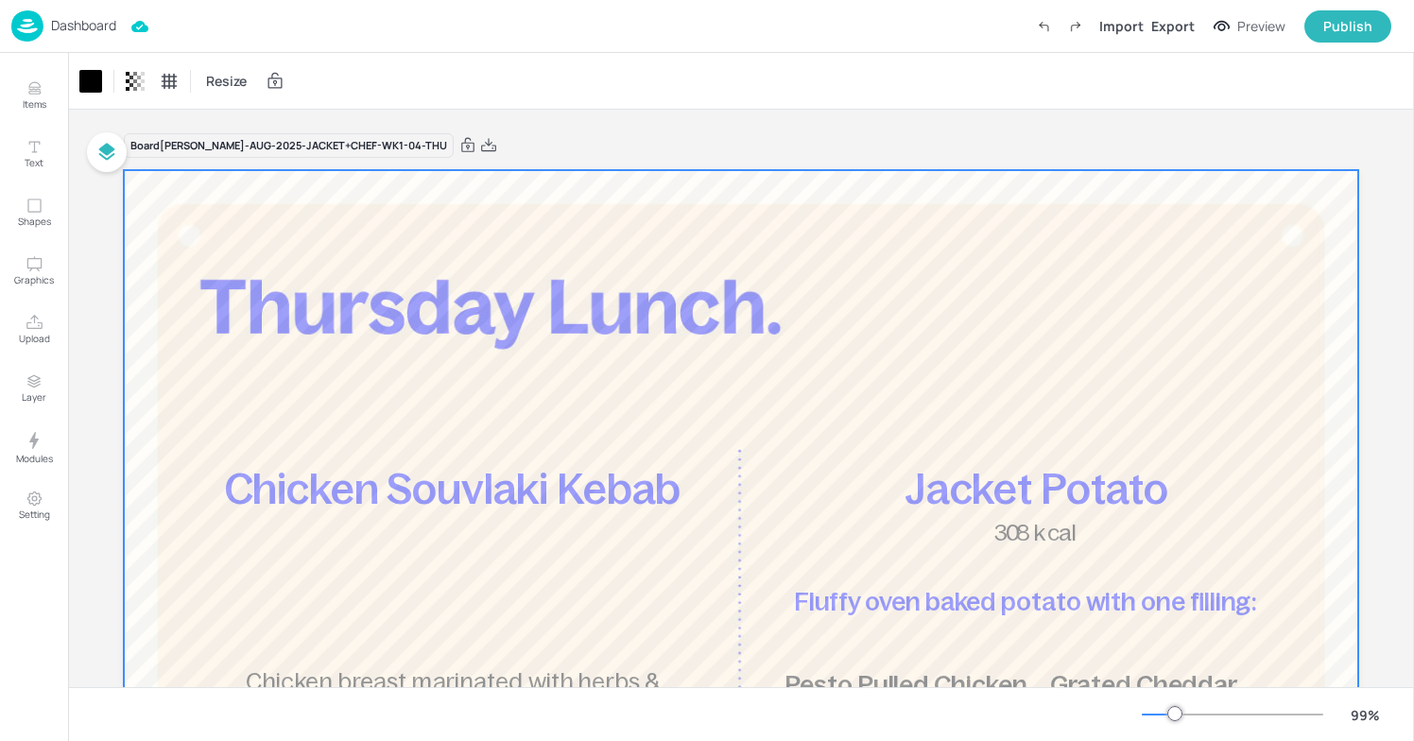
click at [1097, 273] on div at bounding box center [741, 677] width 1235 height 1014
click at [1165, 18] on div "Export" at bounding box center [1173, 26] width 43 height 20
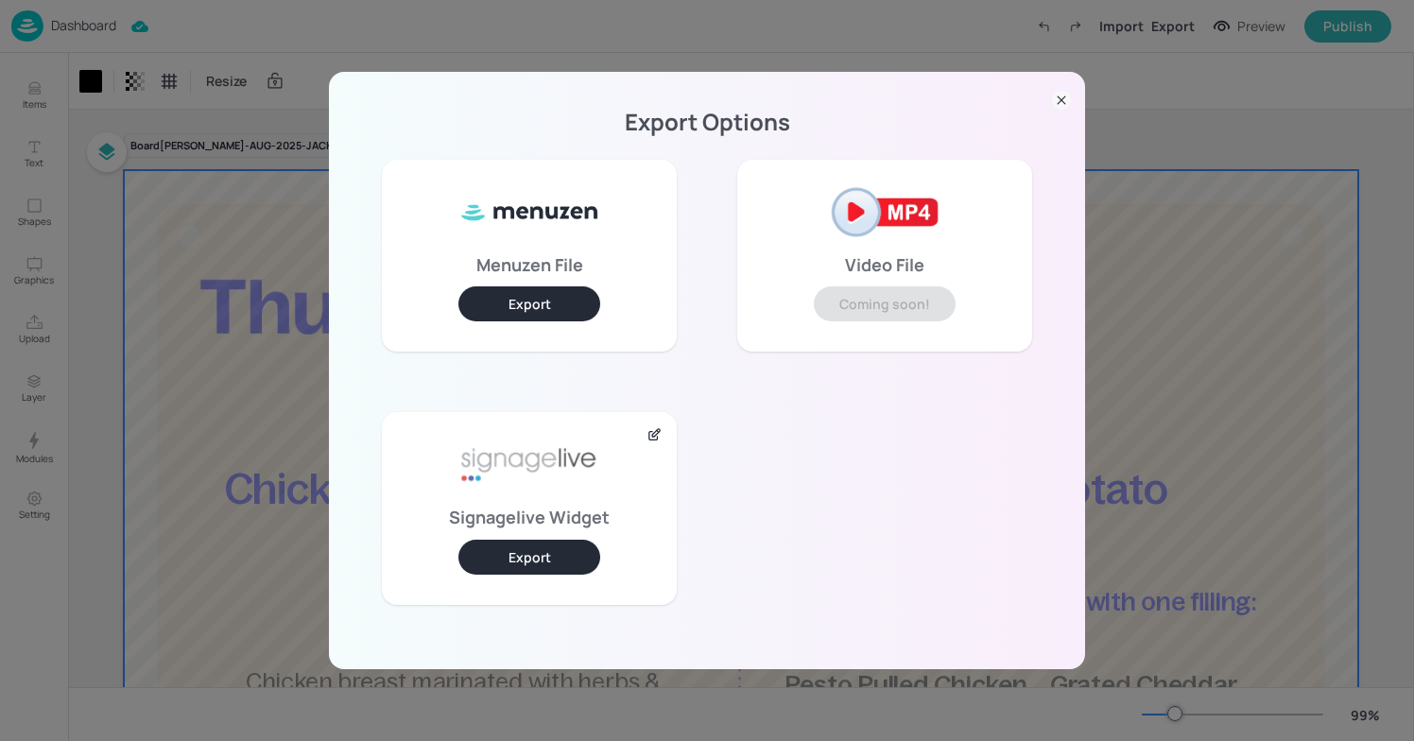
click at [514, 554] on button "Export" at bounding box center [530, 557] width 142 height 35
